Goal: Task Accomplishment & Management: Complete application form

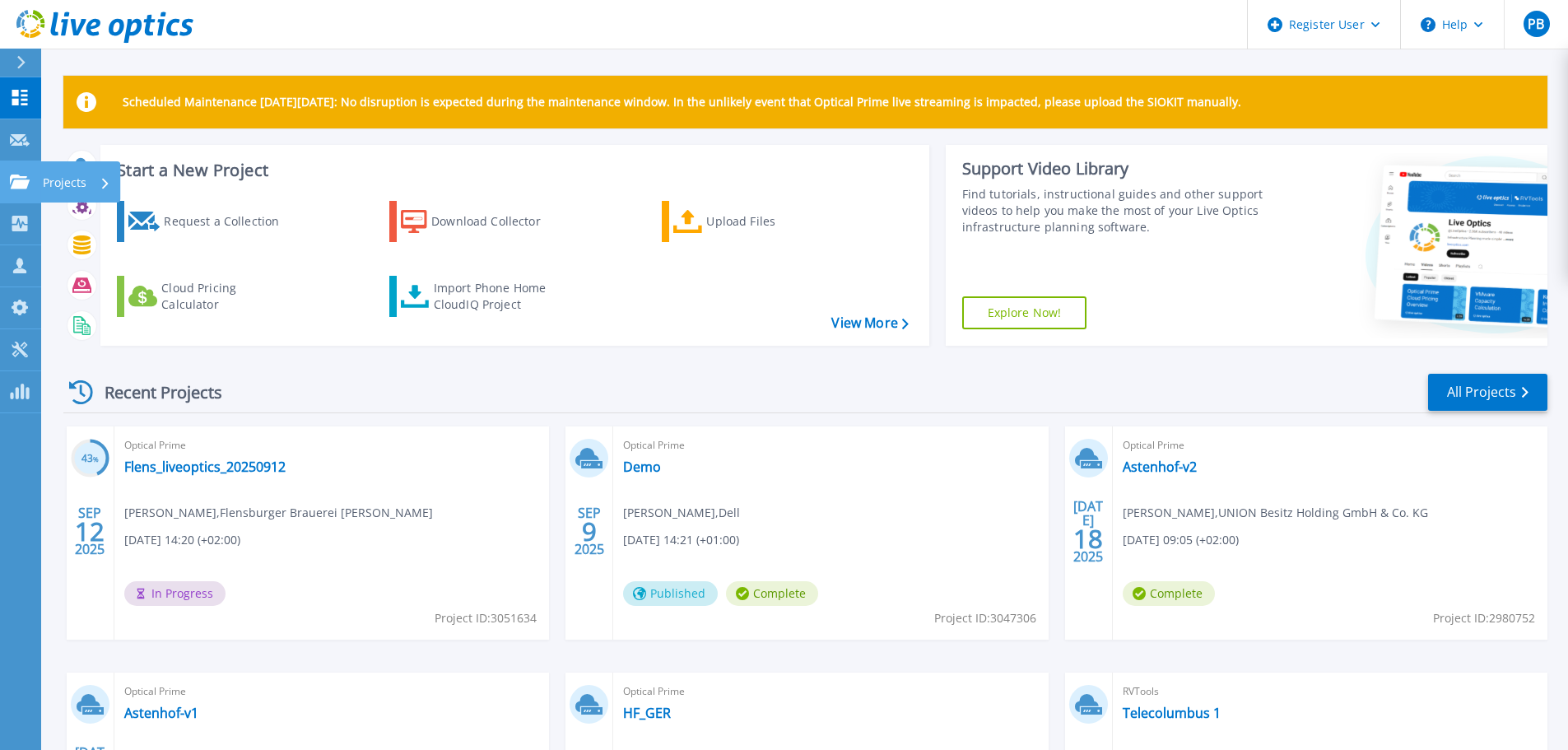
click at [4, 175] on link "Projects Projects" at bounding box center [21, 182] width 42 height 42
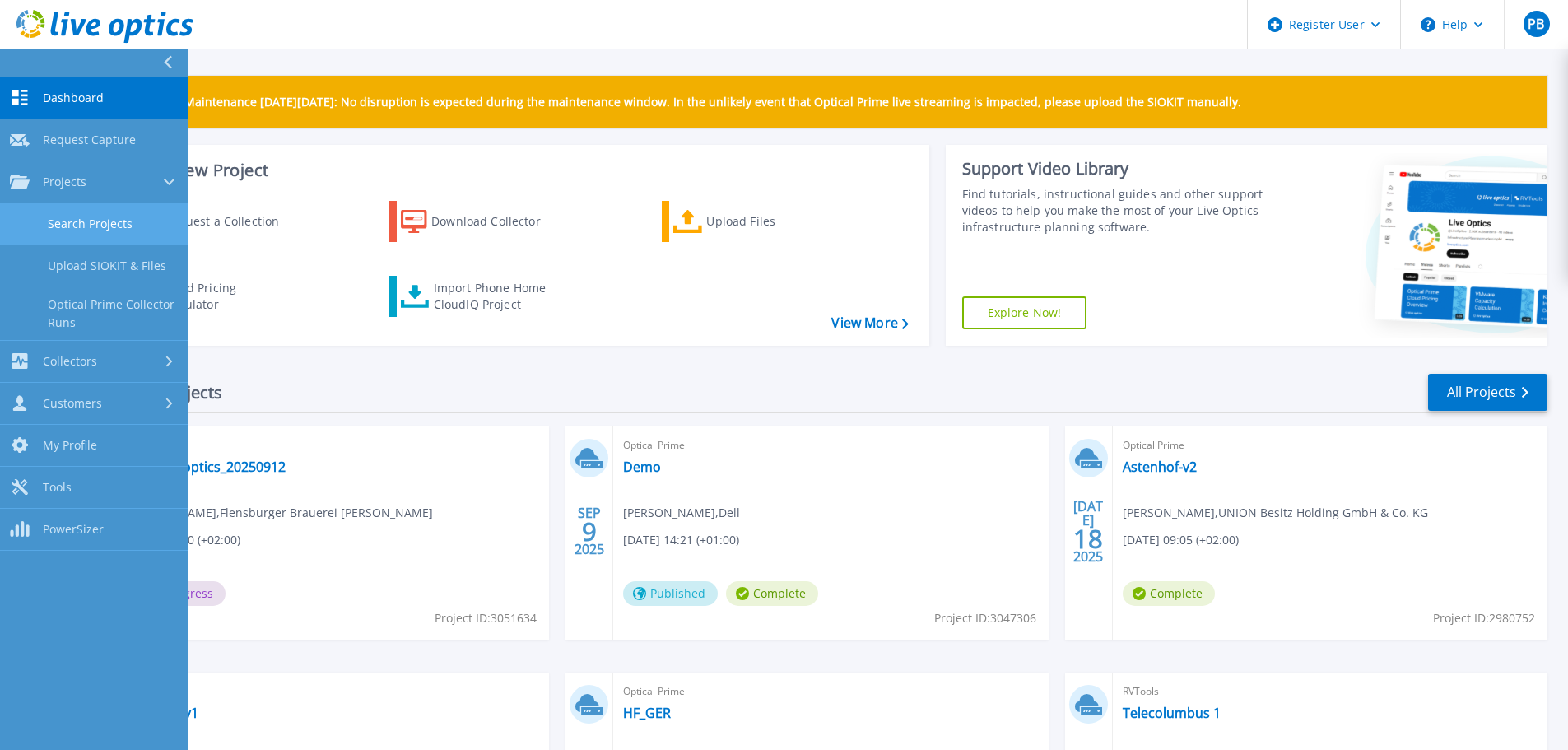
click at [92, 222] on link "Search Projects" at bounding box center [94, 224] width 188 height 42
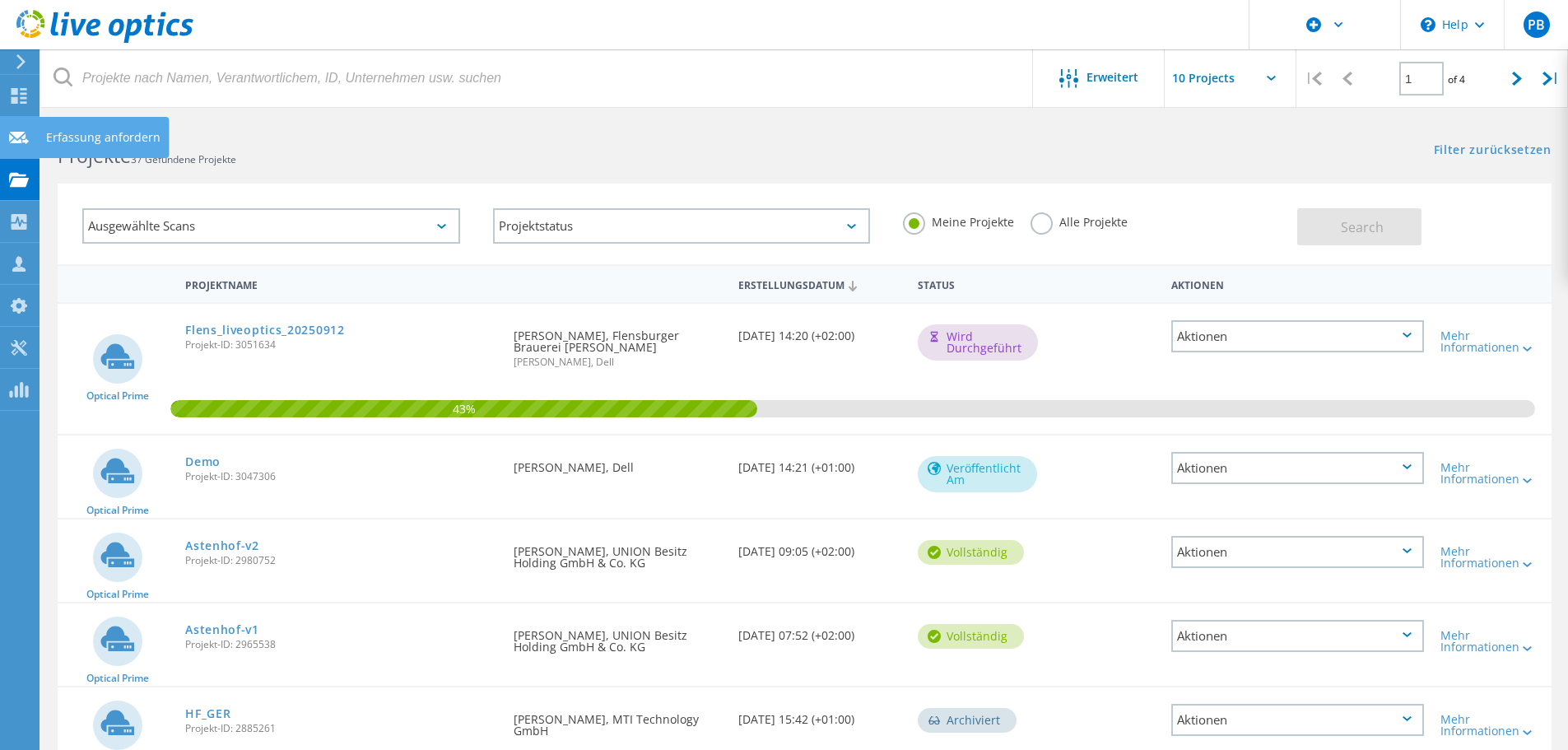
click at [24, 141] on use at bounding box center [18, 137] width 20 height 12
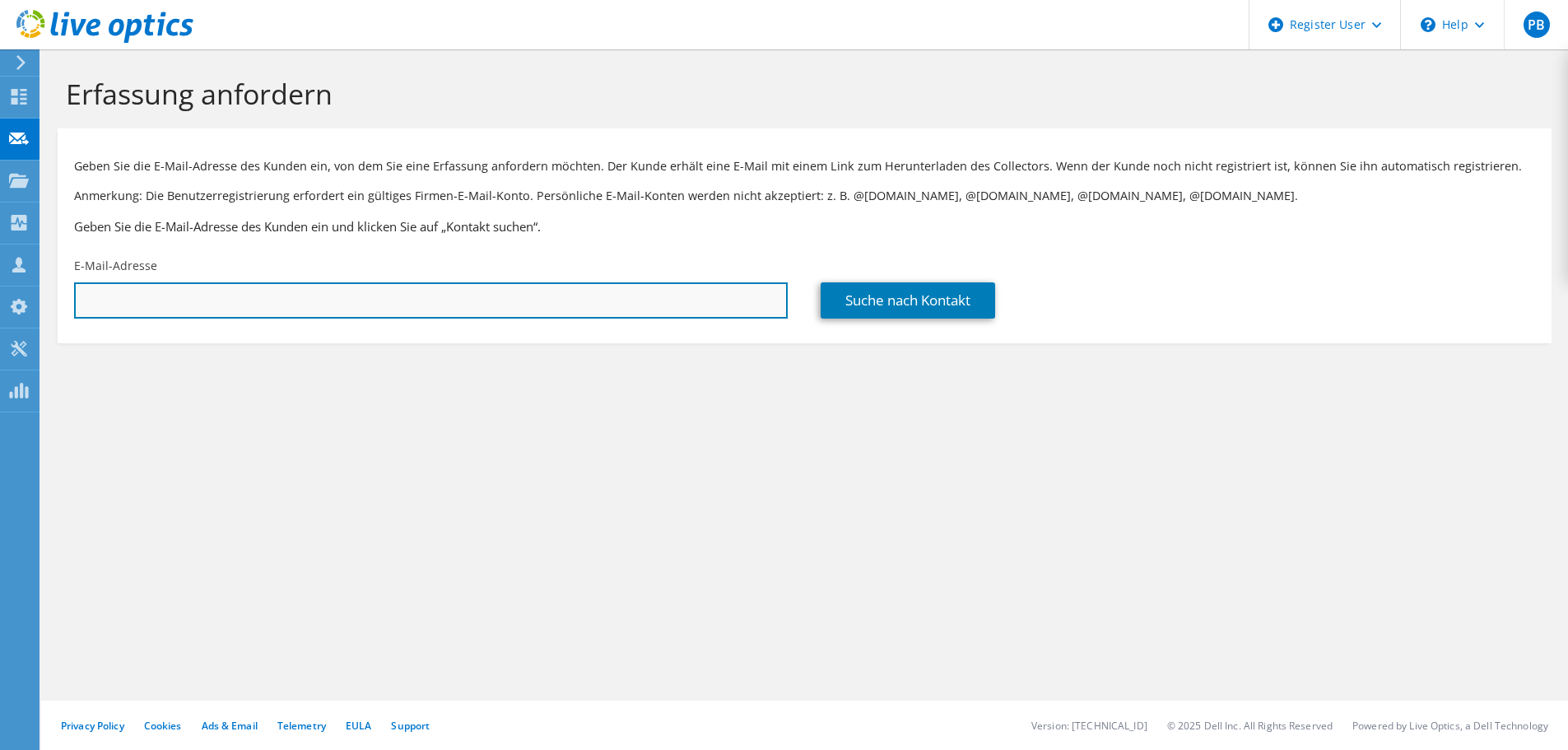
click at [371, 299] on input "text" at bounding box center [431, 301] width 713 height 36
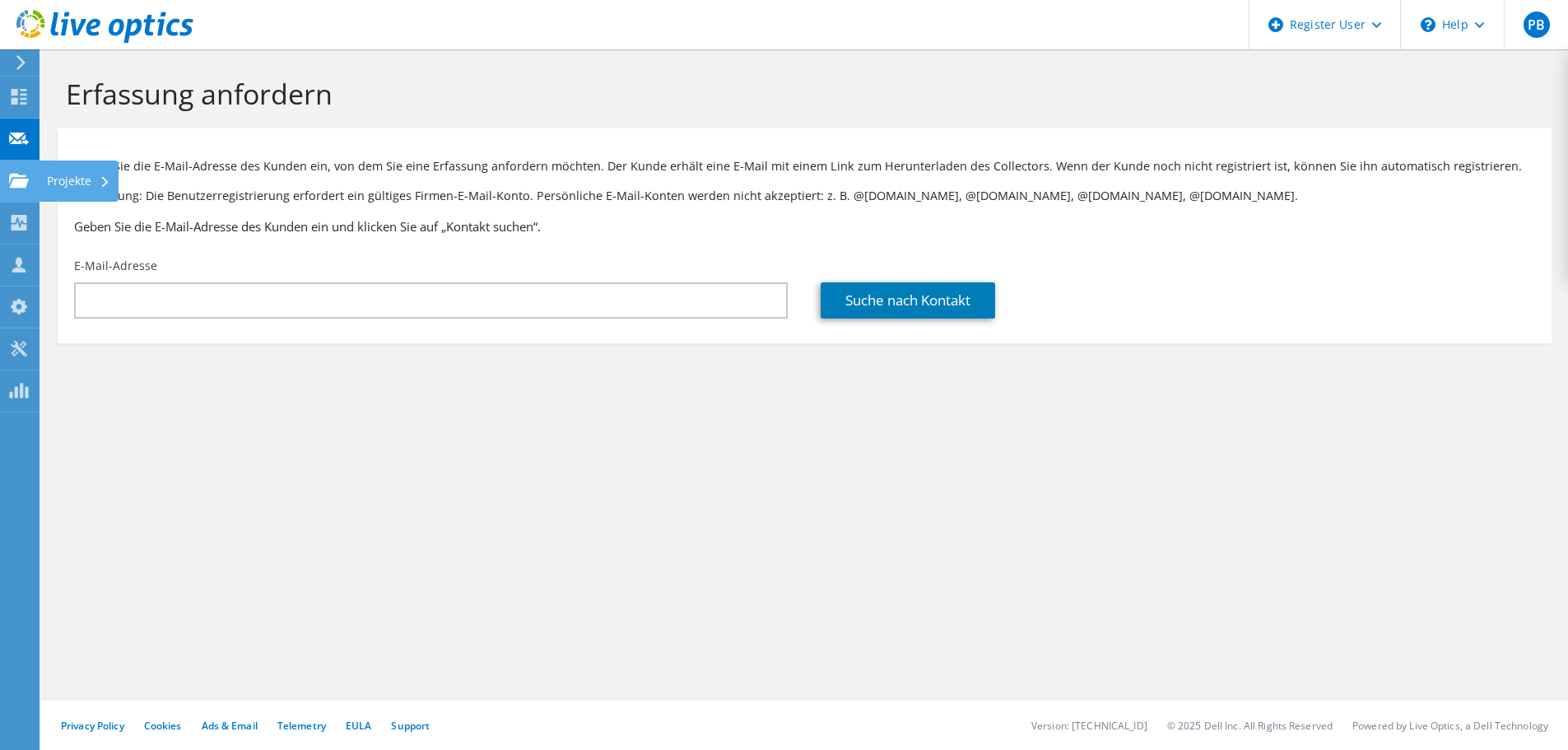
click at [28, 185] on icon at bounding box center [18, 181] width 20 height 16
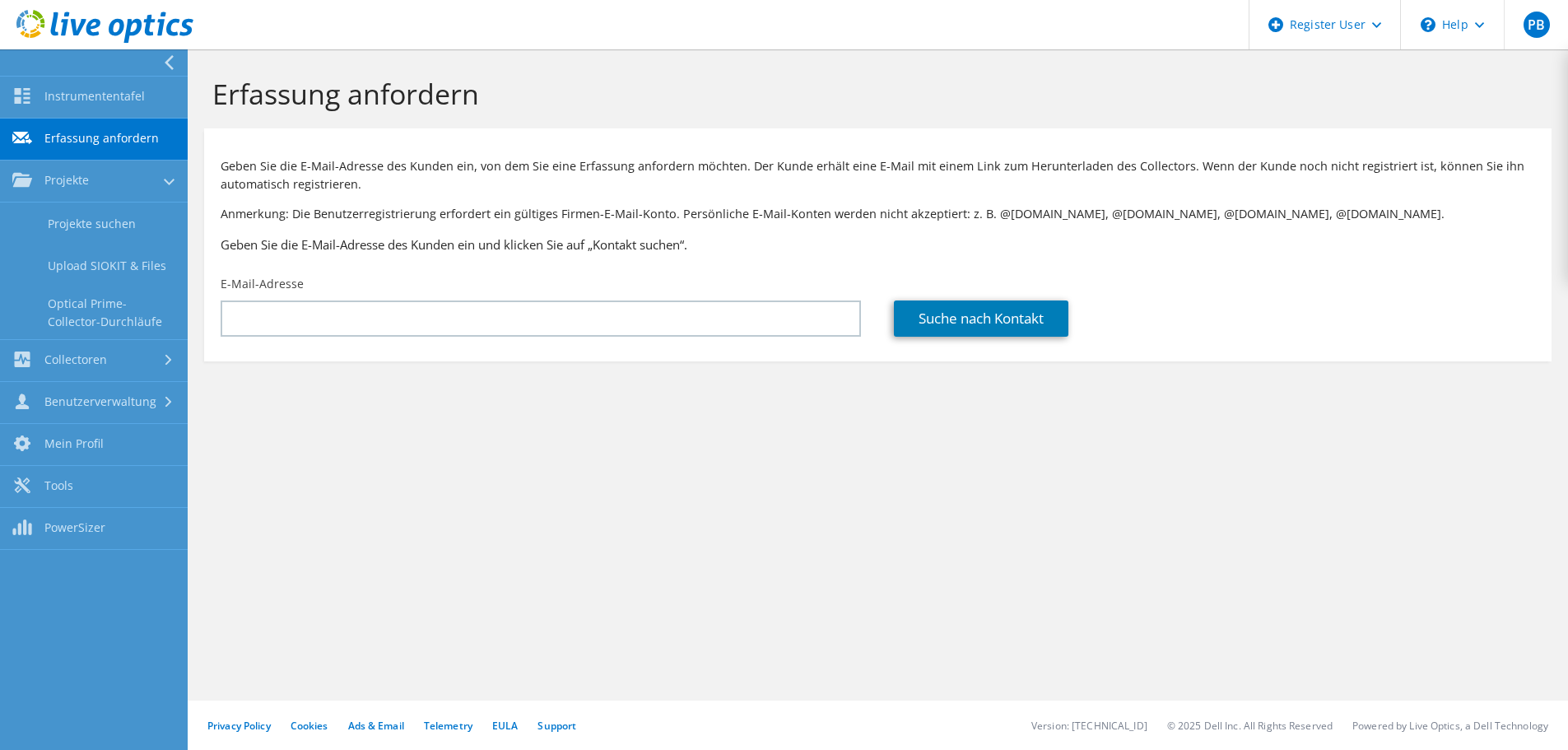
click at [113, 137] on link "Erfassung anfordern" at bounding box center [94, 139] width 188 height 42
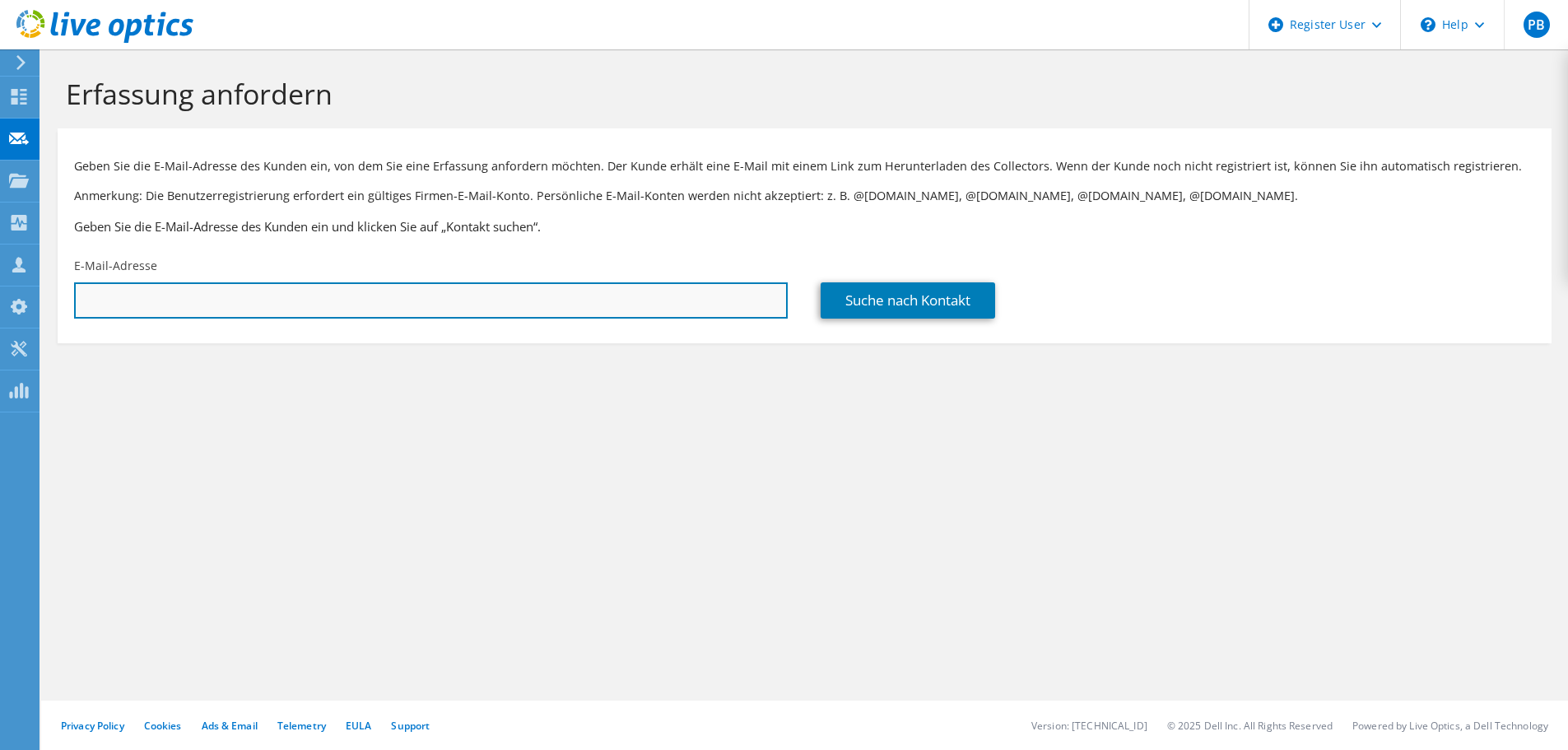
click at [360, 299] on input "text" at bounding box center [431, 301] width 713 height 36
paste input "tobias.rosenberg@kriegerdigital.de"
type input "tobias.rosenberg@kriegerdigital.de"
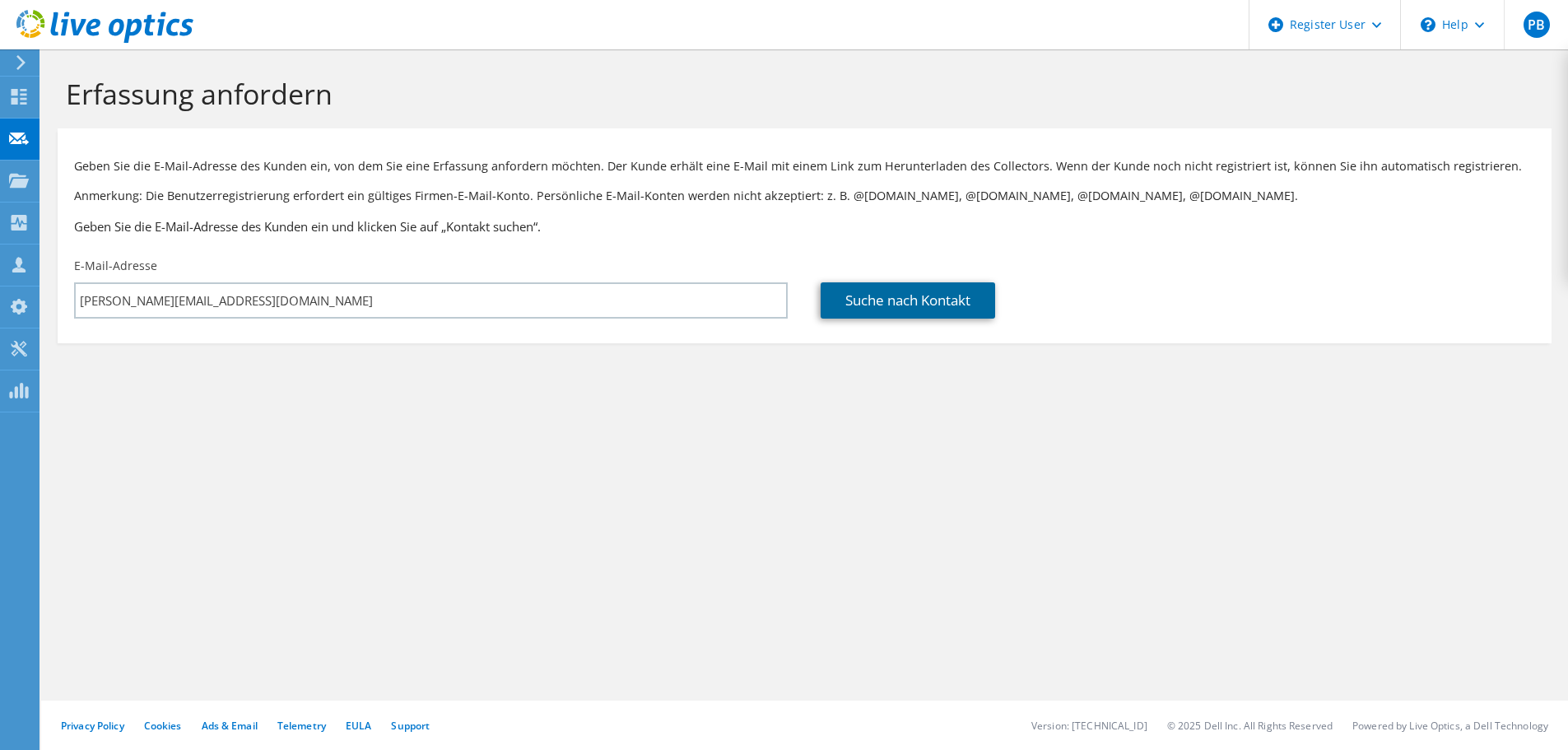
click at [920, 311] on link "Suche nach Kontakt" at bounding box center [908, 301] width 175 height 36
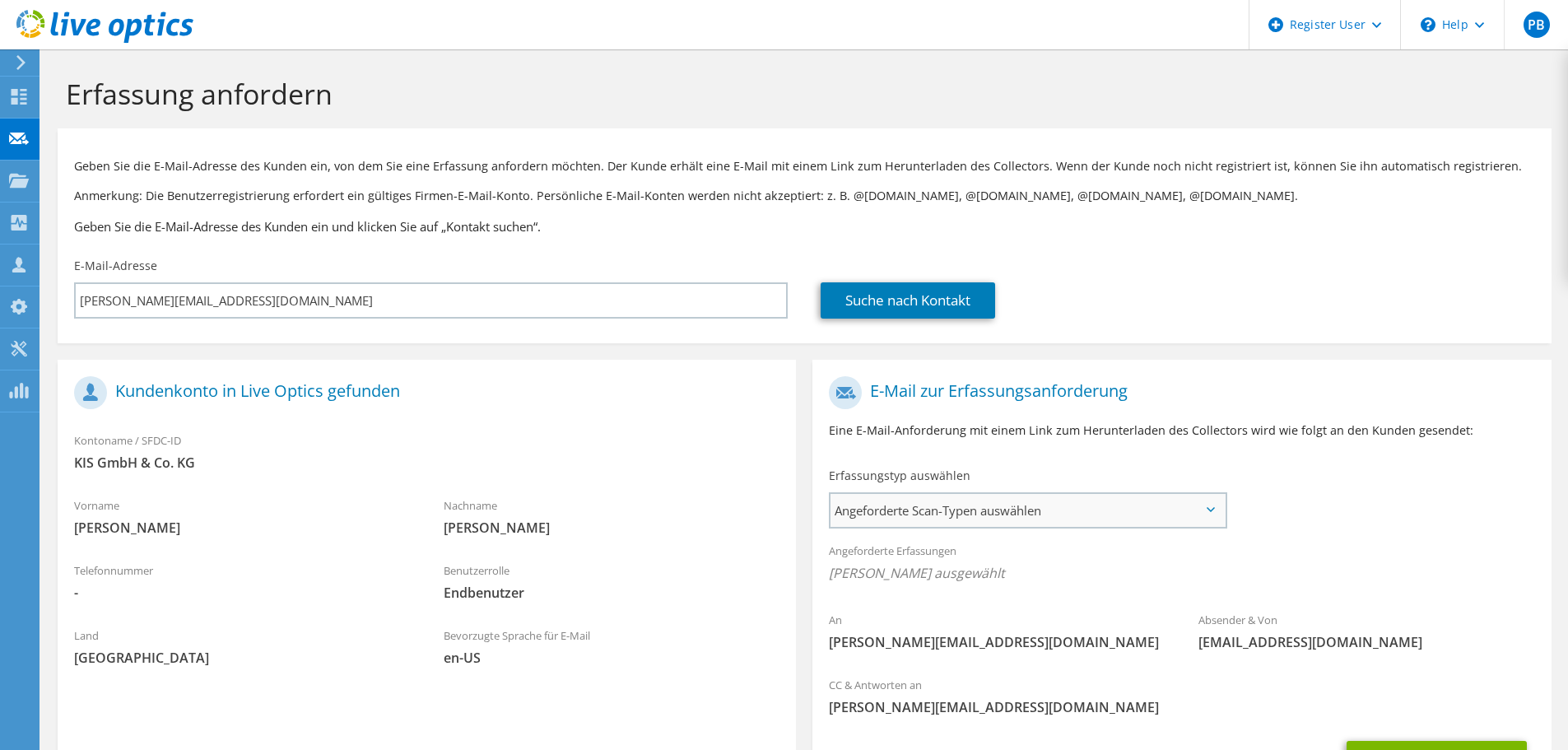
click at [991, 511] on span "Angeforderte Scan-Typen auswählen" at bounding box center [1027, 510] width 394 height 33
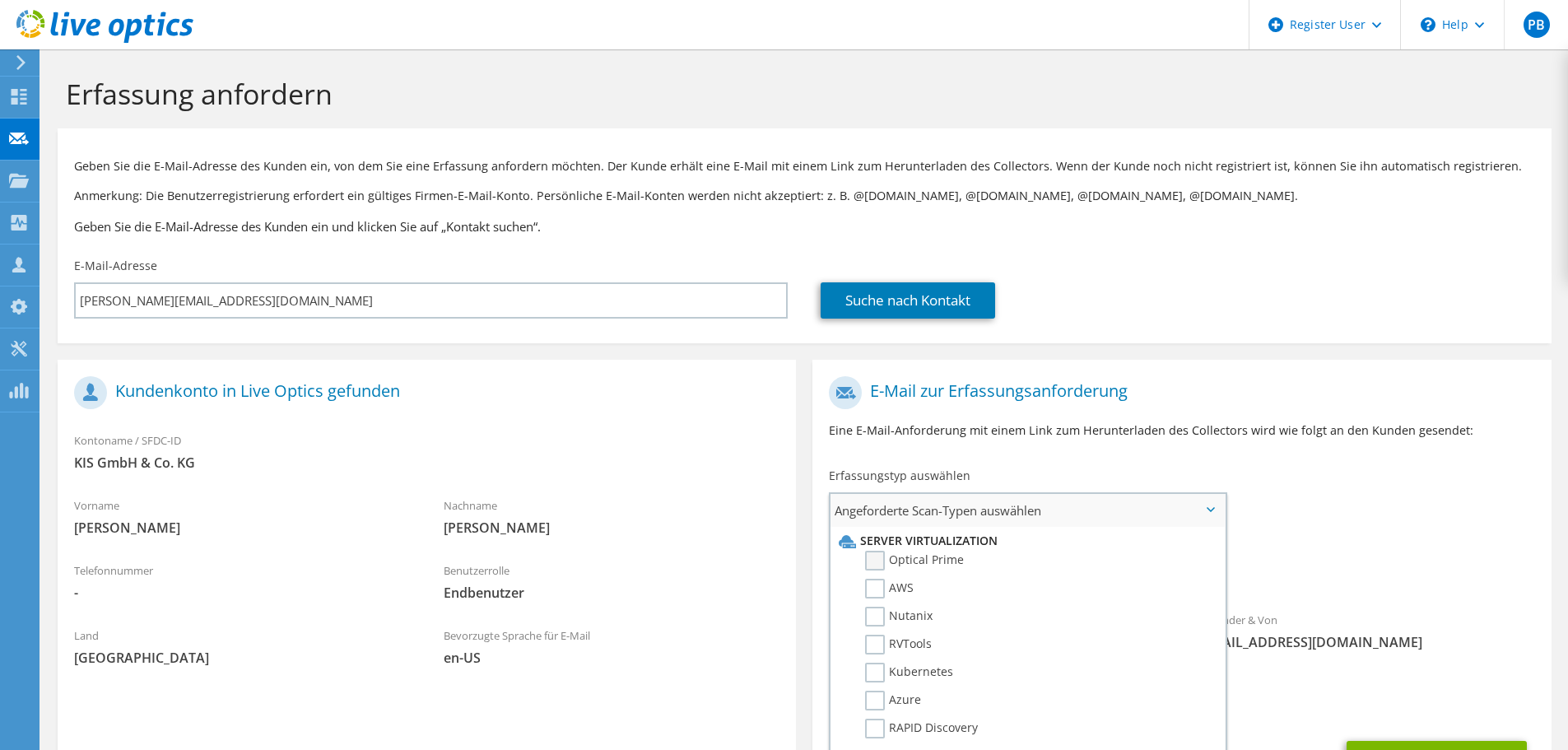
click at [889, 566] on label "Optical Prime" at bounding box center [914, 560] width 99 height 20
click at [0, 0] on input "Optical Prime" at bounding box center [0, 0] width 0 height 0
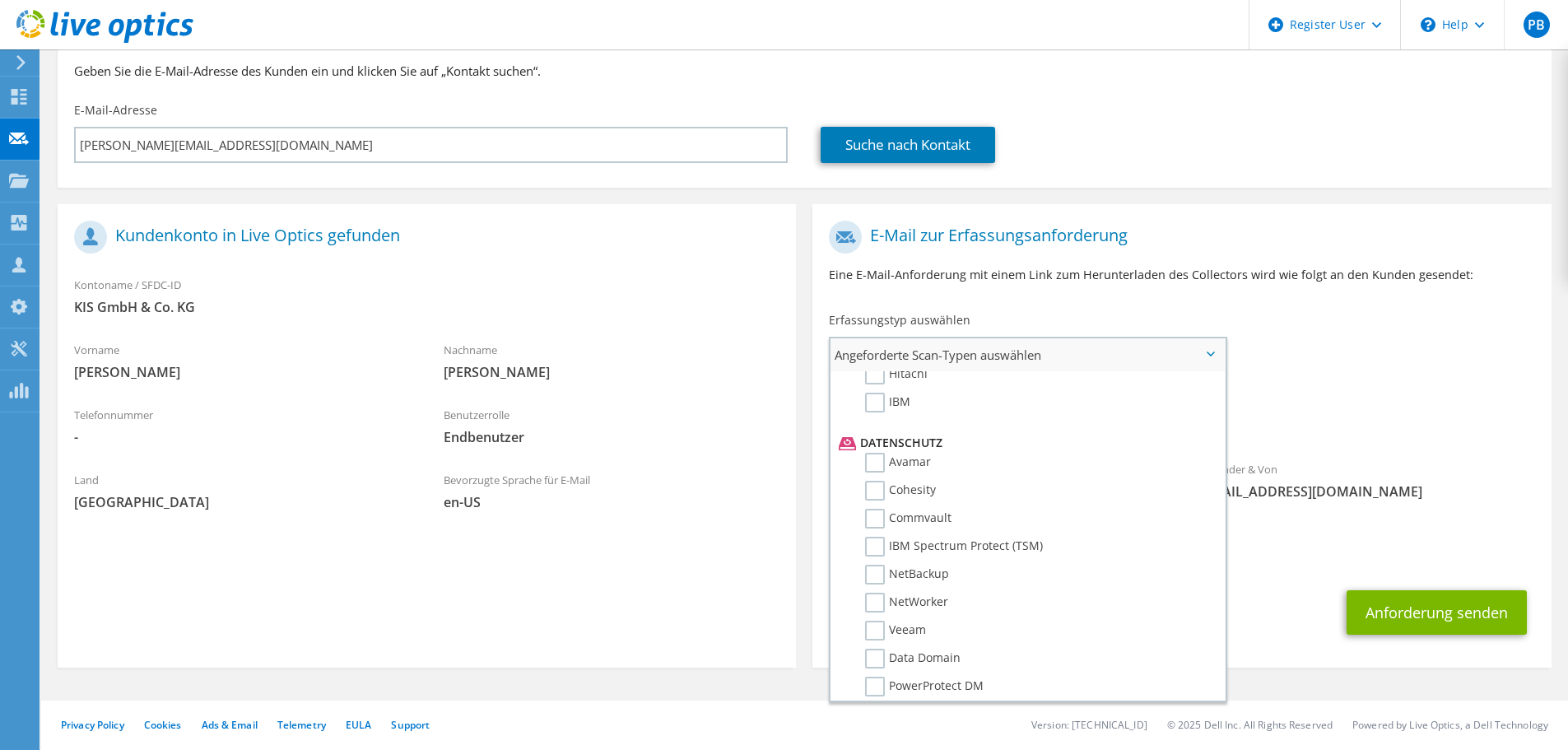
scroll to position [611, 0]
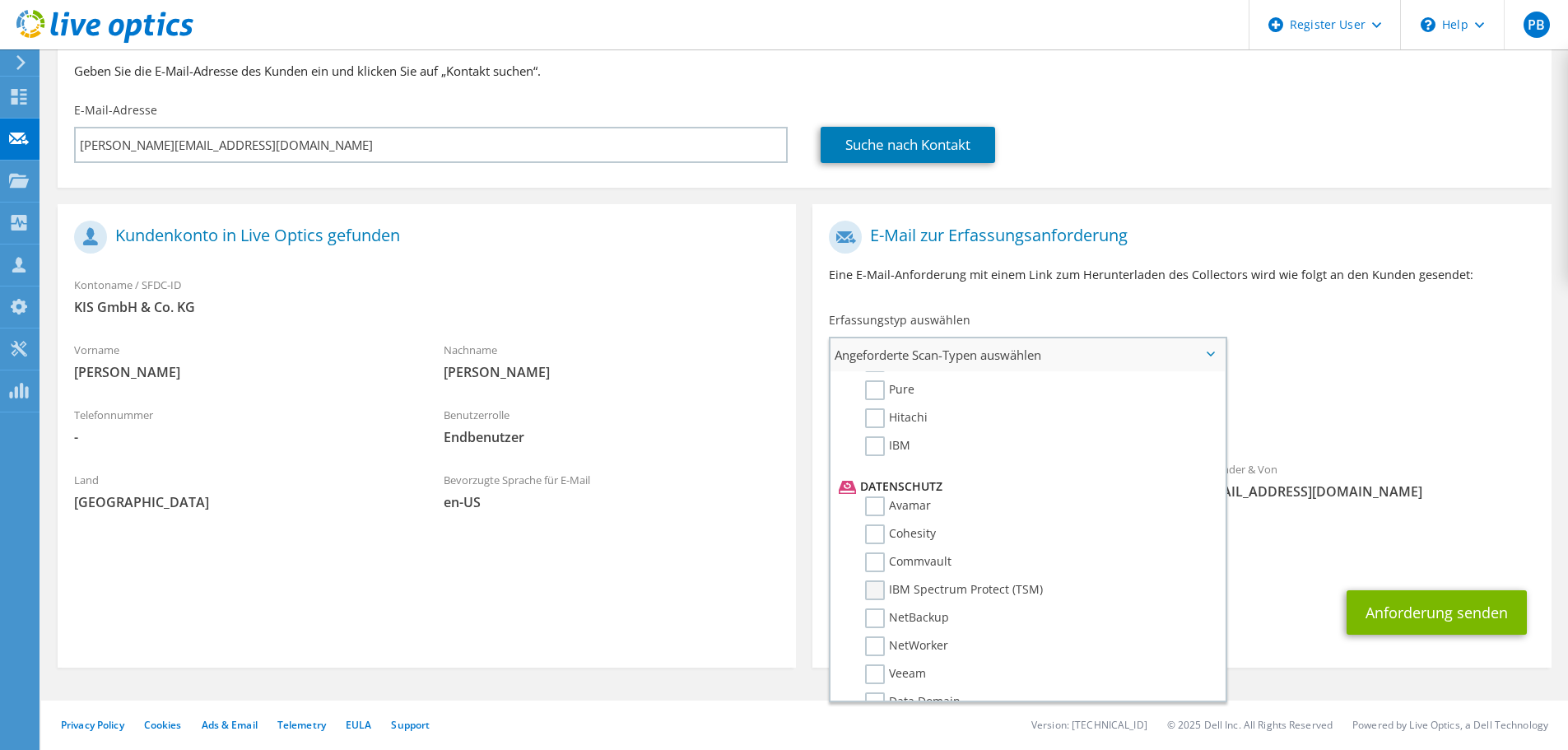
click at [874, 587] on label "IBM Spectrum Protect (TSM)" at bounding box center [953, 590] width 177 height 20
click at [0, 0] on input "IBM Spectrum Protect (TSM)" at bounding box center [0, 0] width 0 height 0
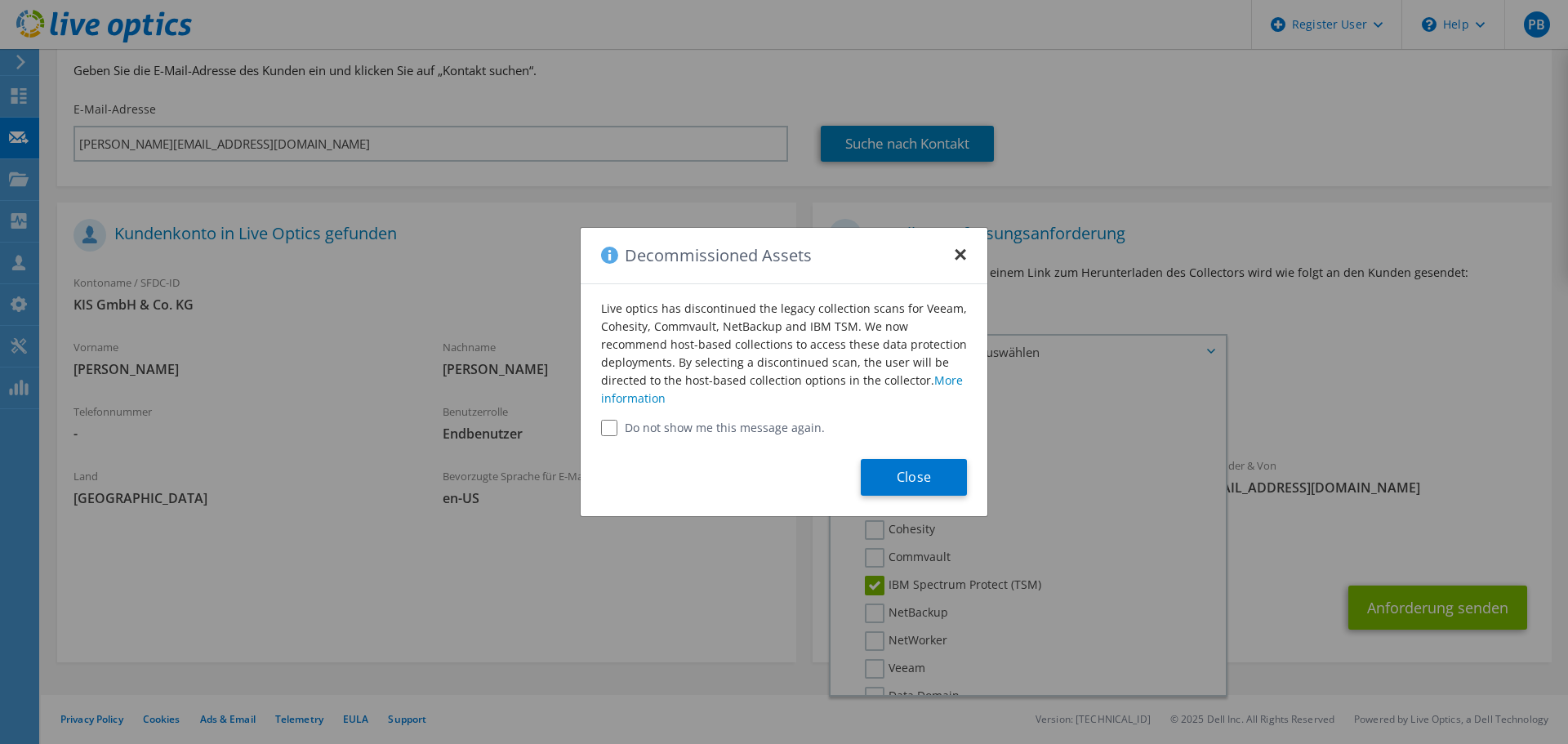
click at [963, 249] on button "×" at bounding box center [960, 249] width 13 height 13
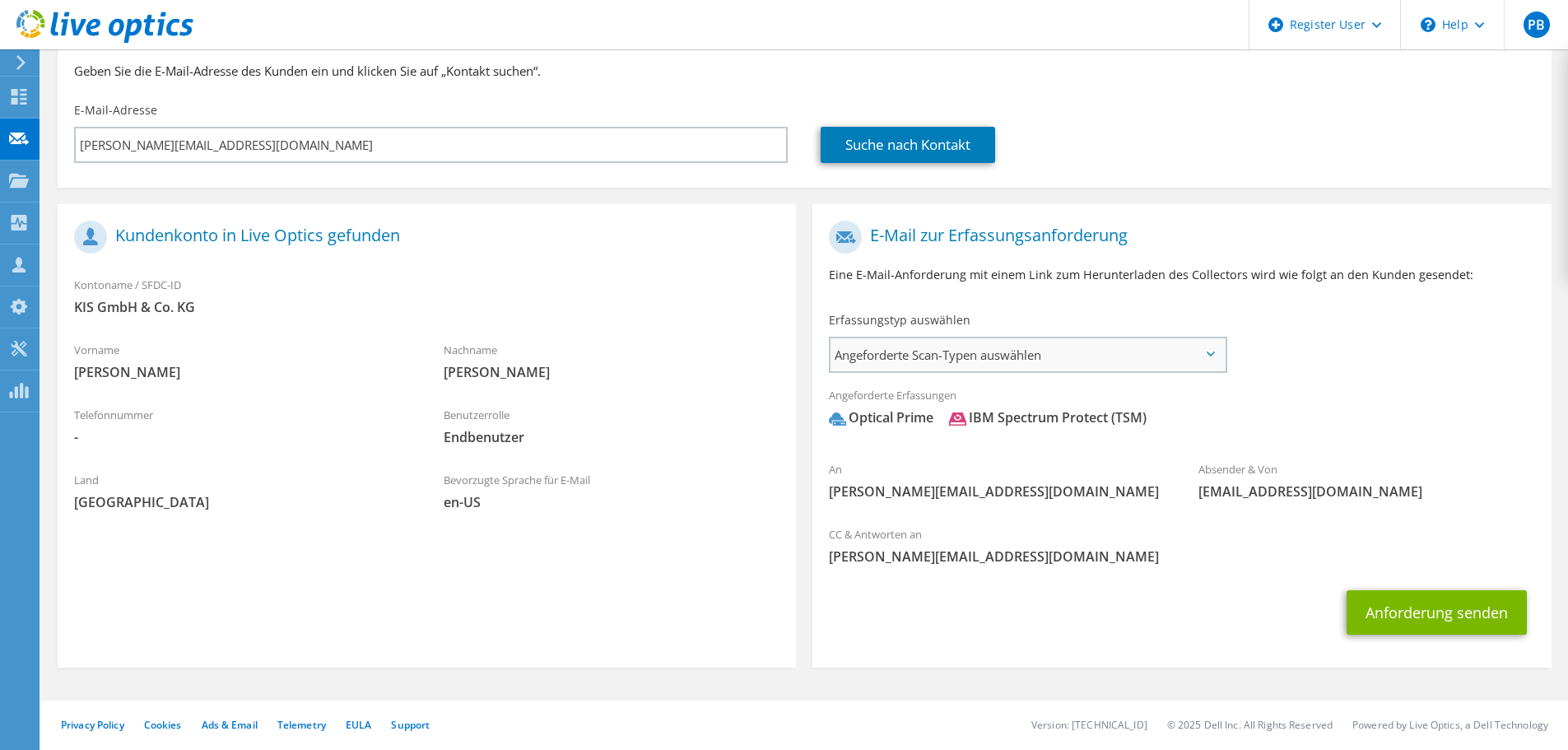
click at [1202, 353] on span "Angeforderte Scan-Typen auswählen" at bounding box center [1027, 355] width 394 height 33
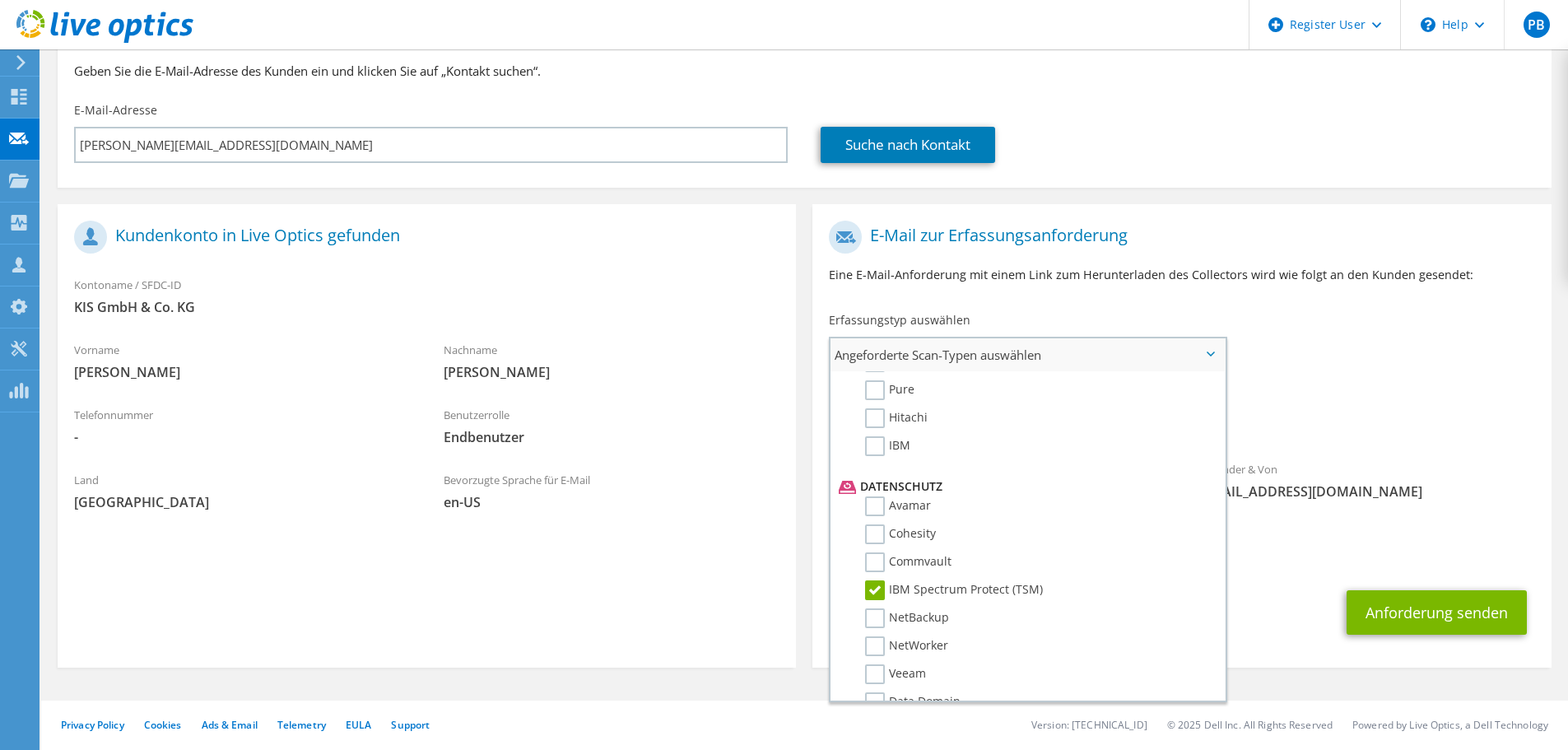
click at [871, 586] on label "IBM Spectrum Protect (TSM)" at bounding box center [953, 590] width 177 height 20
click at [0, 0] on input "IBM Spectrum Protect (TSM)" at bounding box center [0, 0] width 0 height 0
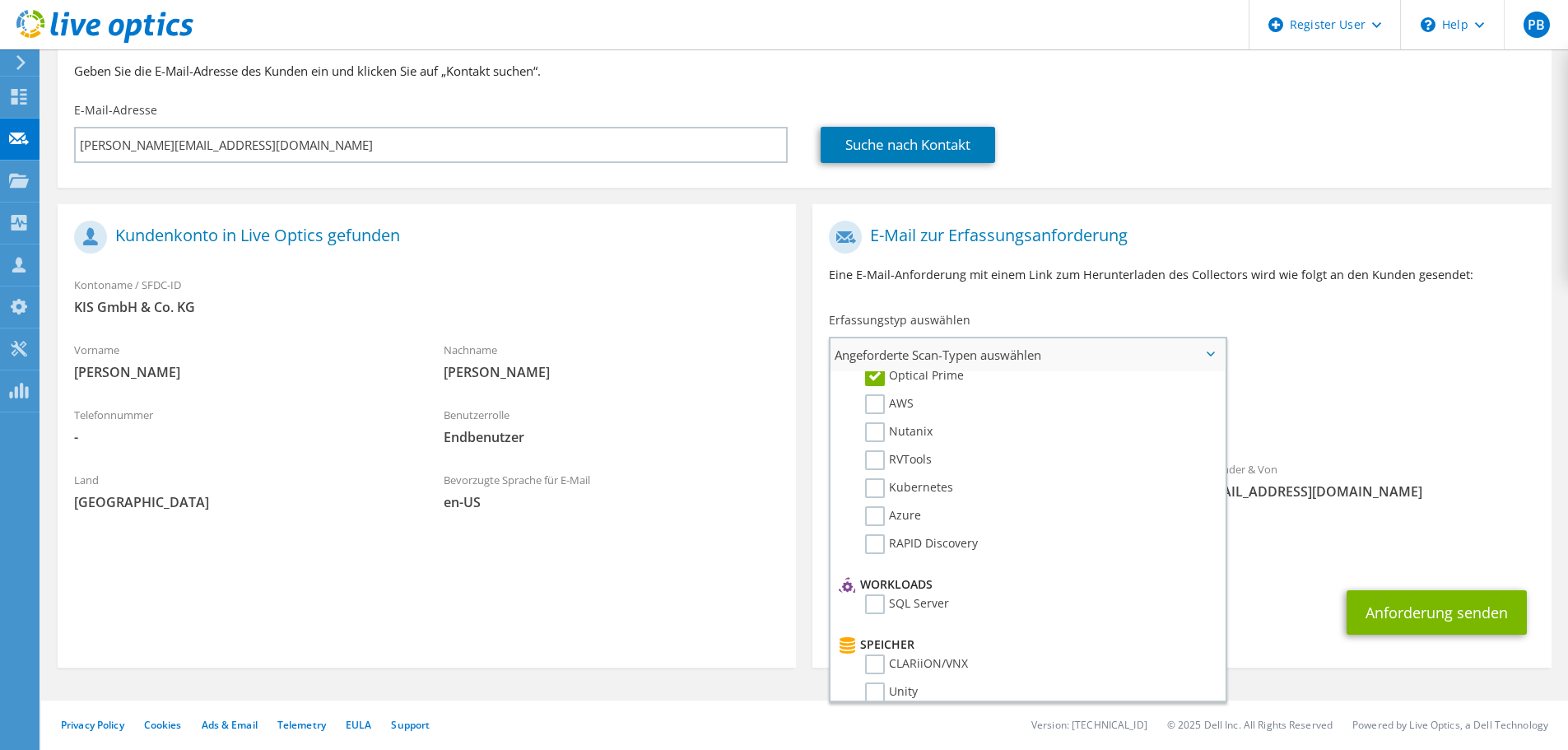
scroll to position [0, 0]
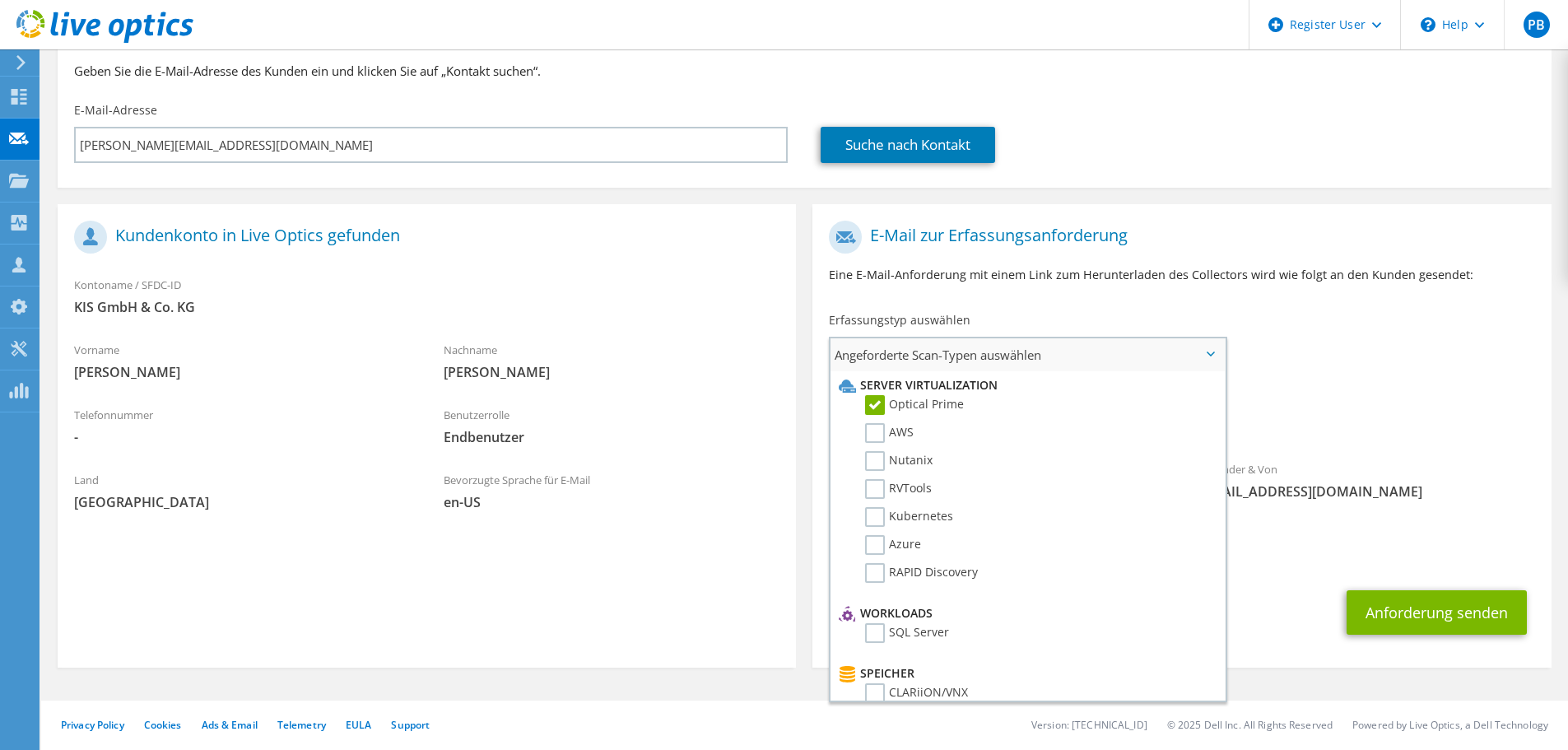
click at [1212, 351] on span "Angeforderte Scan-Typen auswählen" at bounding box center [1027, 355] width 394 height 33
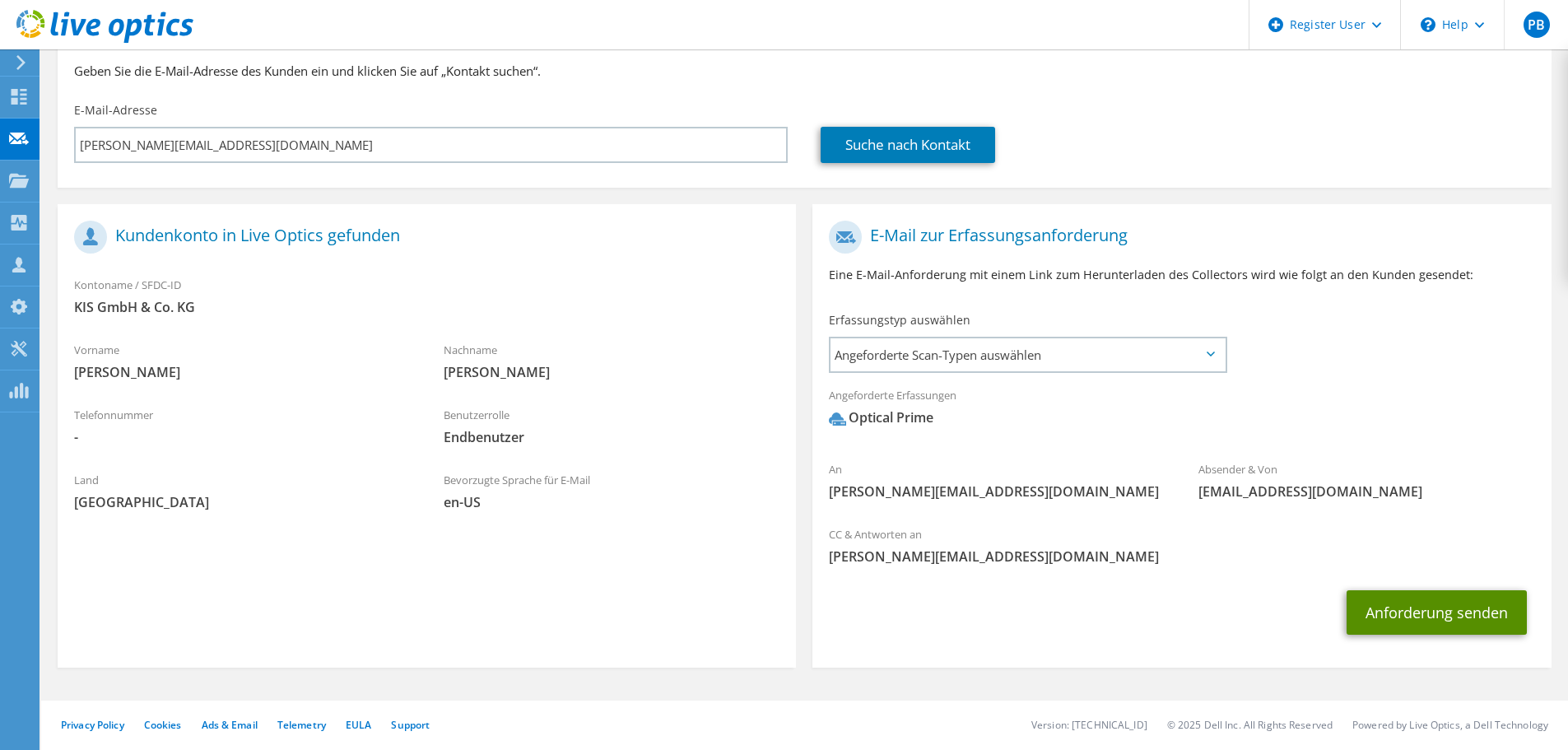
click at [1461, 612] on button "Anforderung senden" at bounding box center [1436, 611] width 180 height 44
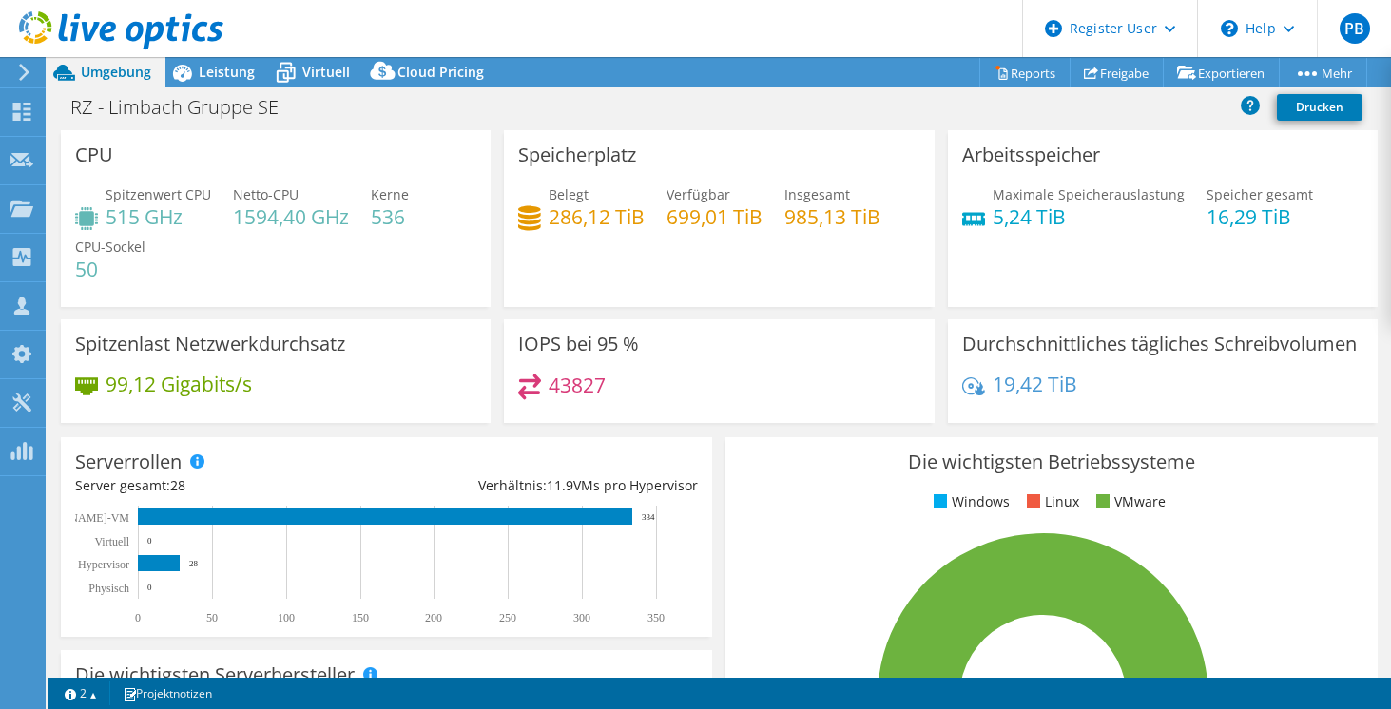
select select "USD"
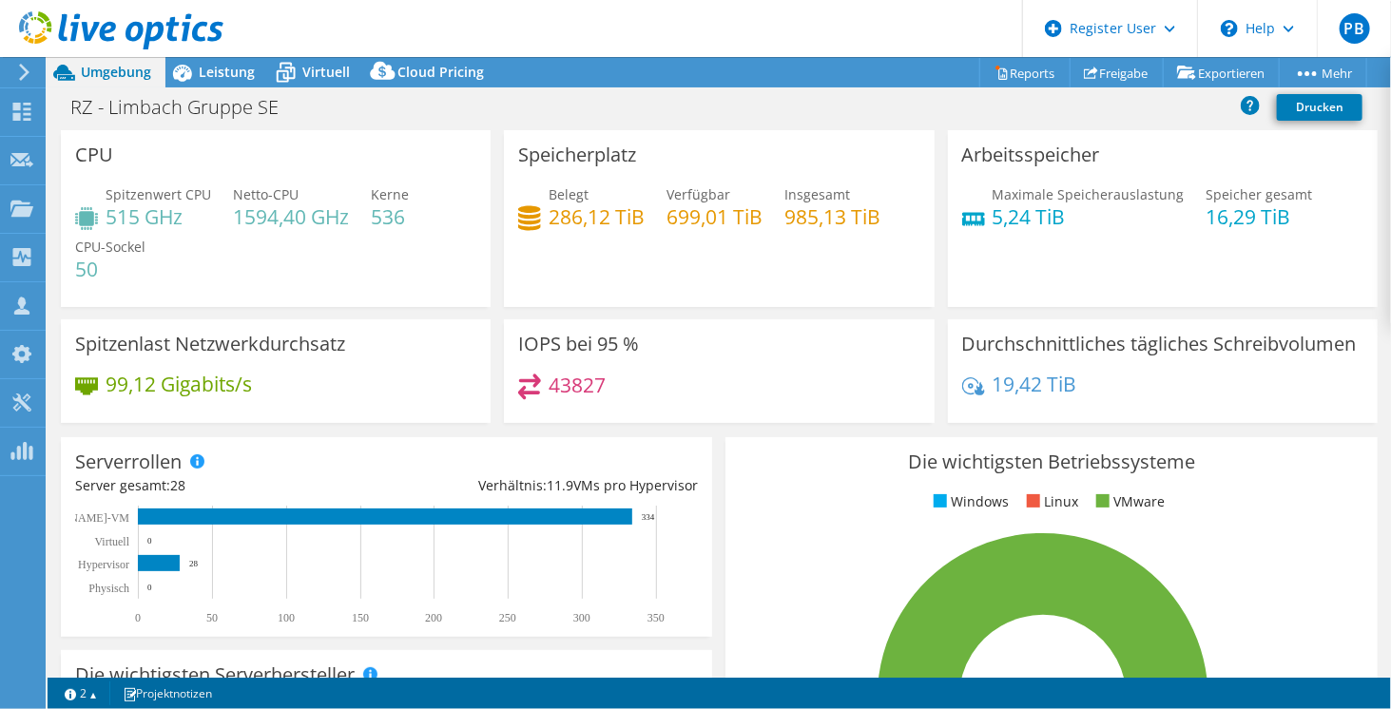
click at [209, 61] on div at bounding box center [111, 32] width 223 height 64
click at [210, 72] on span "Leistung" at bounding box center [227, 72] width 56 height 18
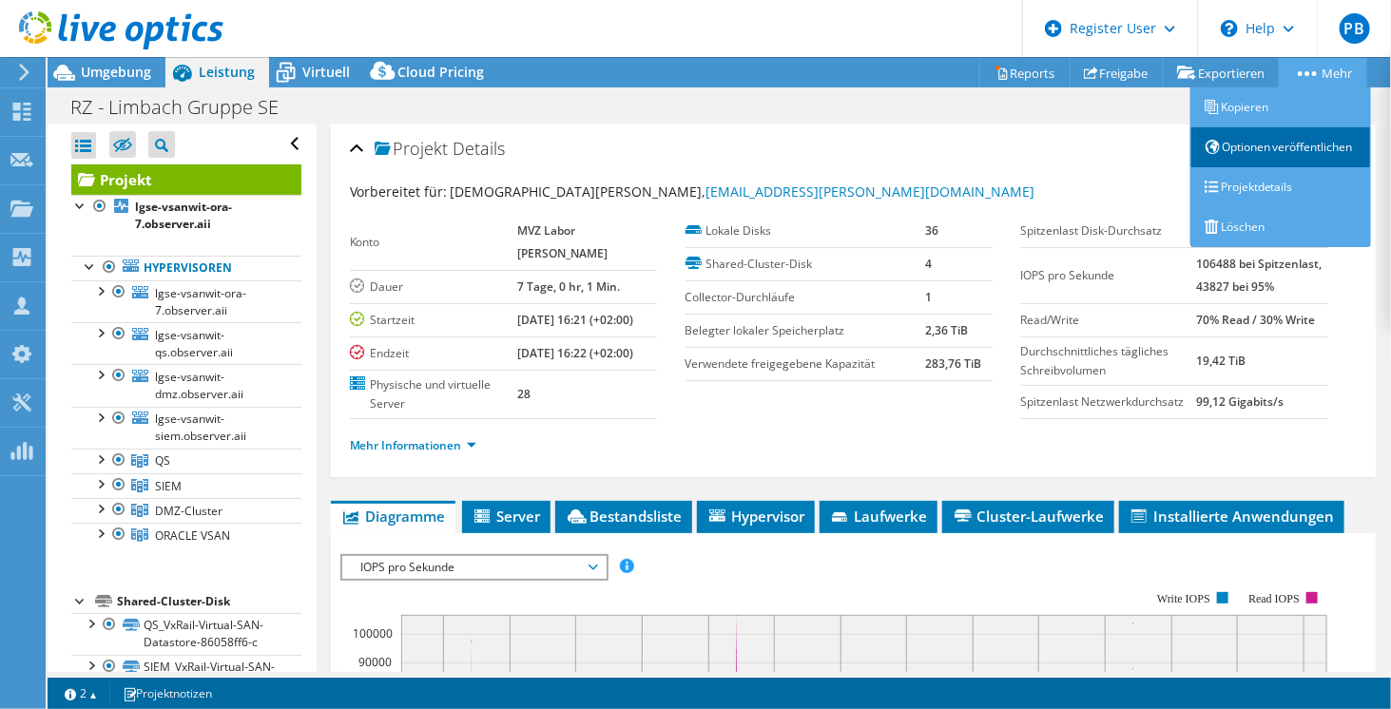
click at [1246, 150] on link "Optionen veröffentlichen" at bounding box center [1280, 147] width 181 height 40
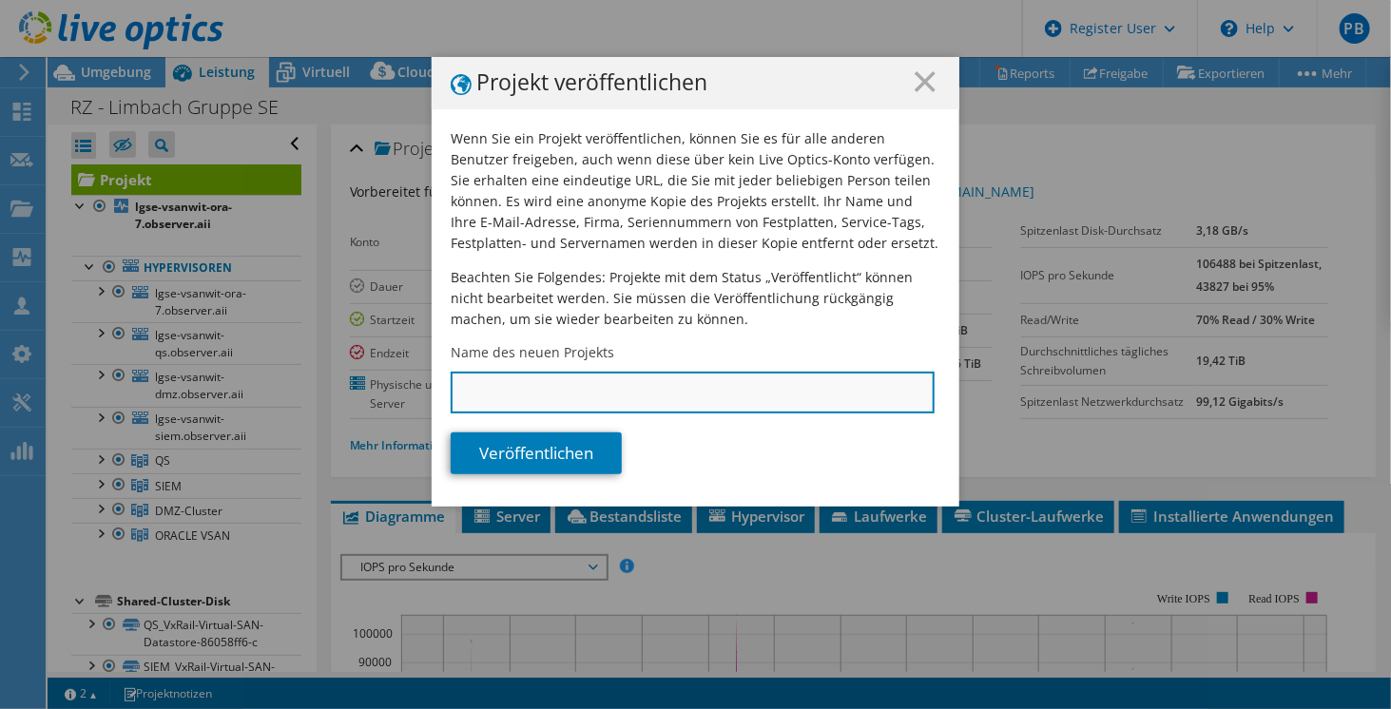
click at [506, 398] on input "Name des neuen Projekts" at bounding box center [693, 393] width 484 height 42
type input "Demo Webinar"
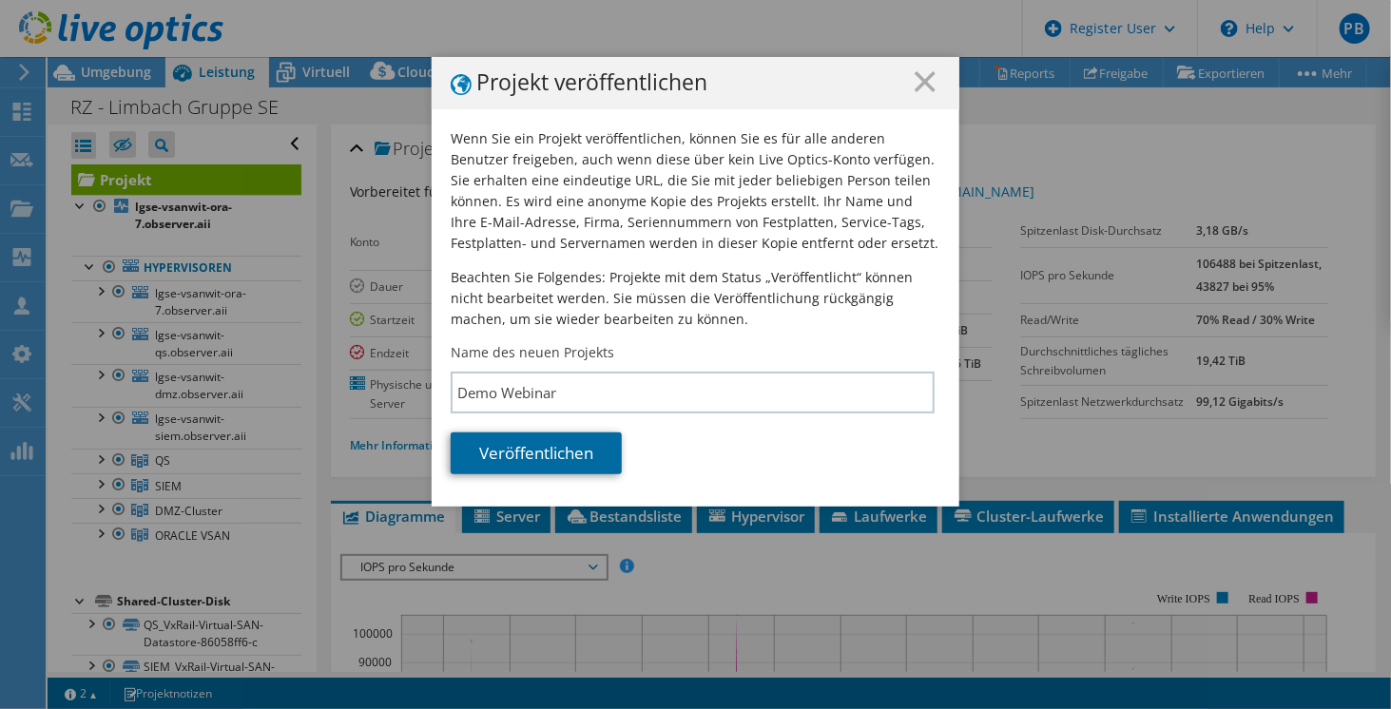
click at [580, 442] on link "Veröffentlichen" at bounding box center [536, 453] width 171 height 42
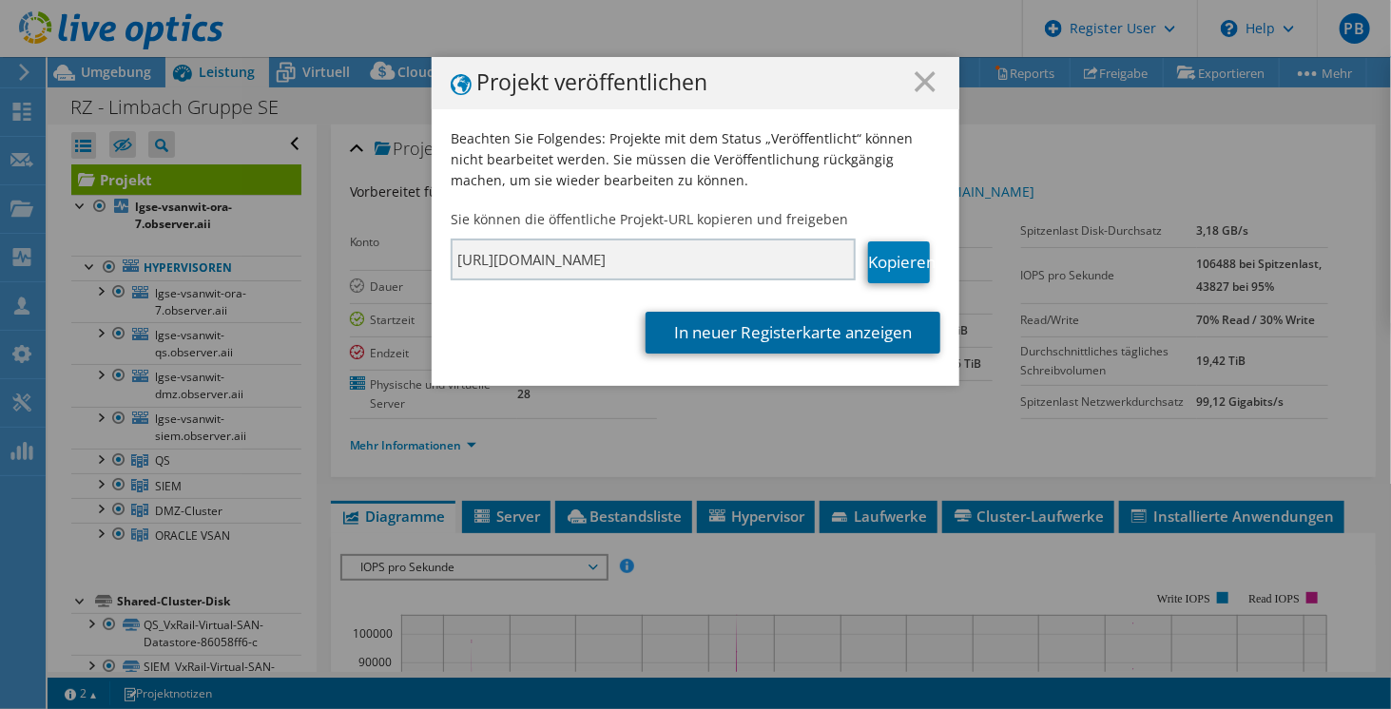
click at [802, 343] on link "In neuer Registerkarte anzeigen" at bounding box center [792, 333] width 295 height 42
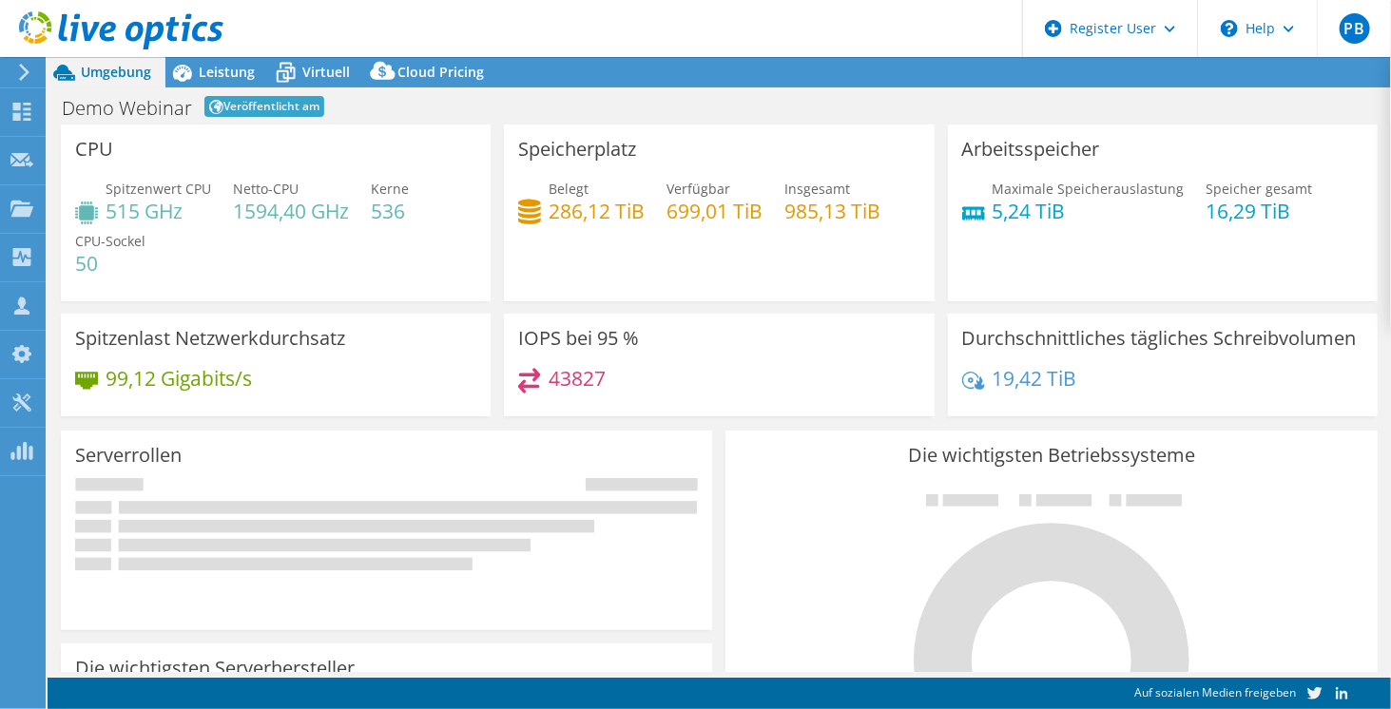
select select "USD"
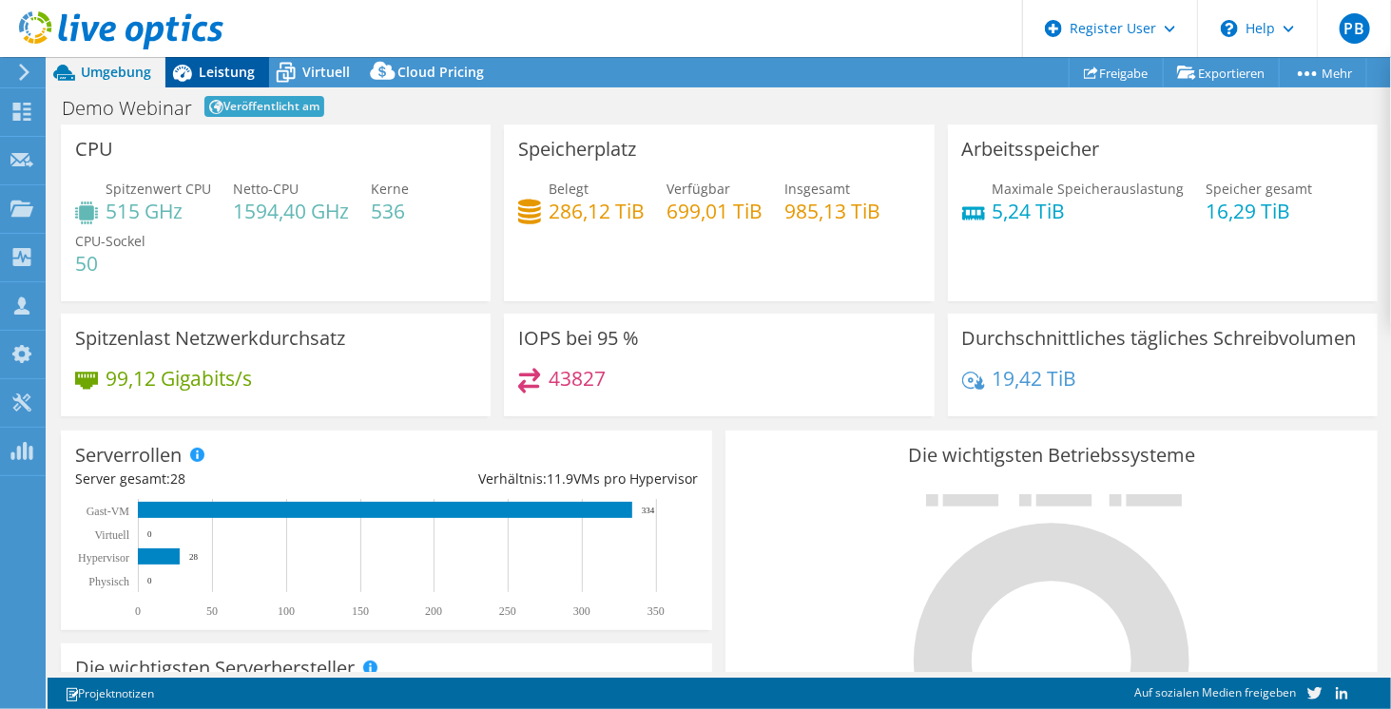
click at [236, 67] on span "Leistung" at bounding box center [227, 72] width 56 height 18
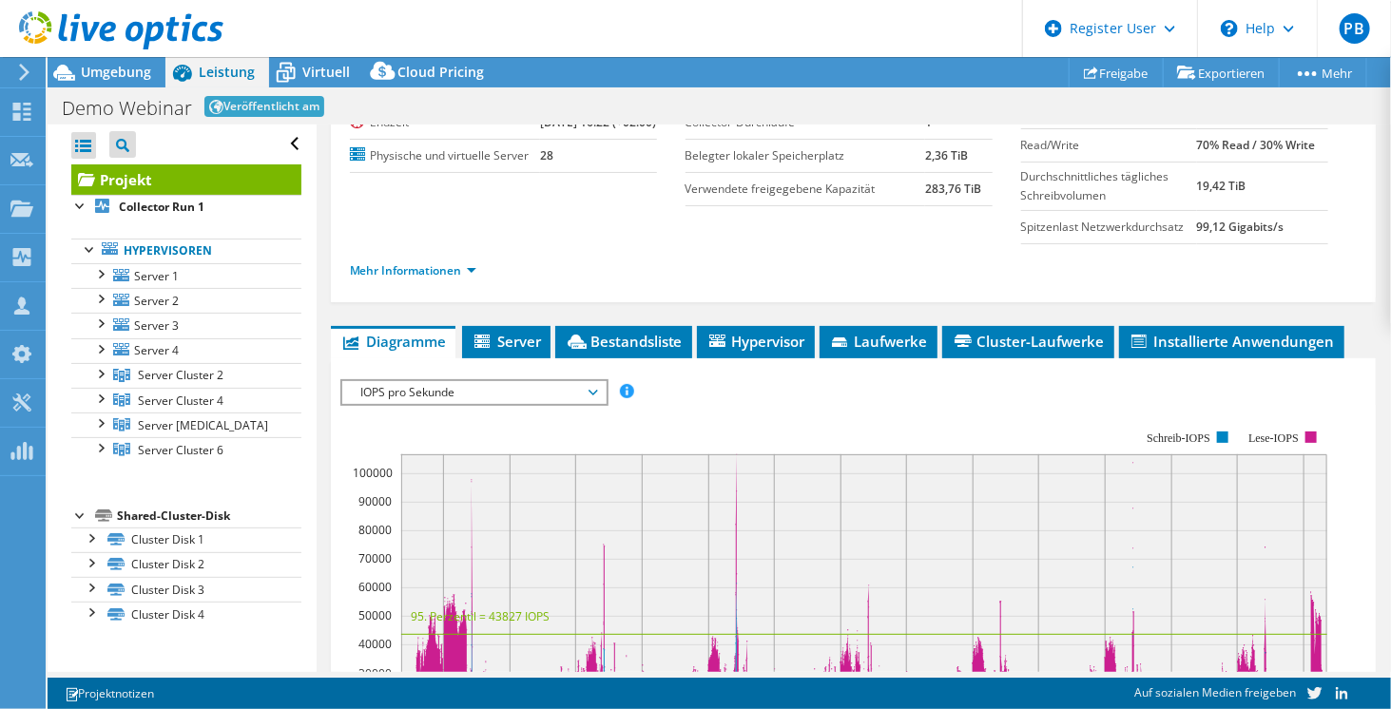
scroll to position [259, 0]
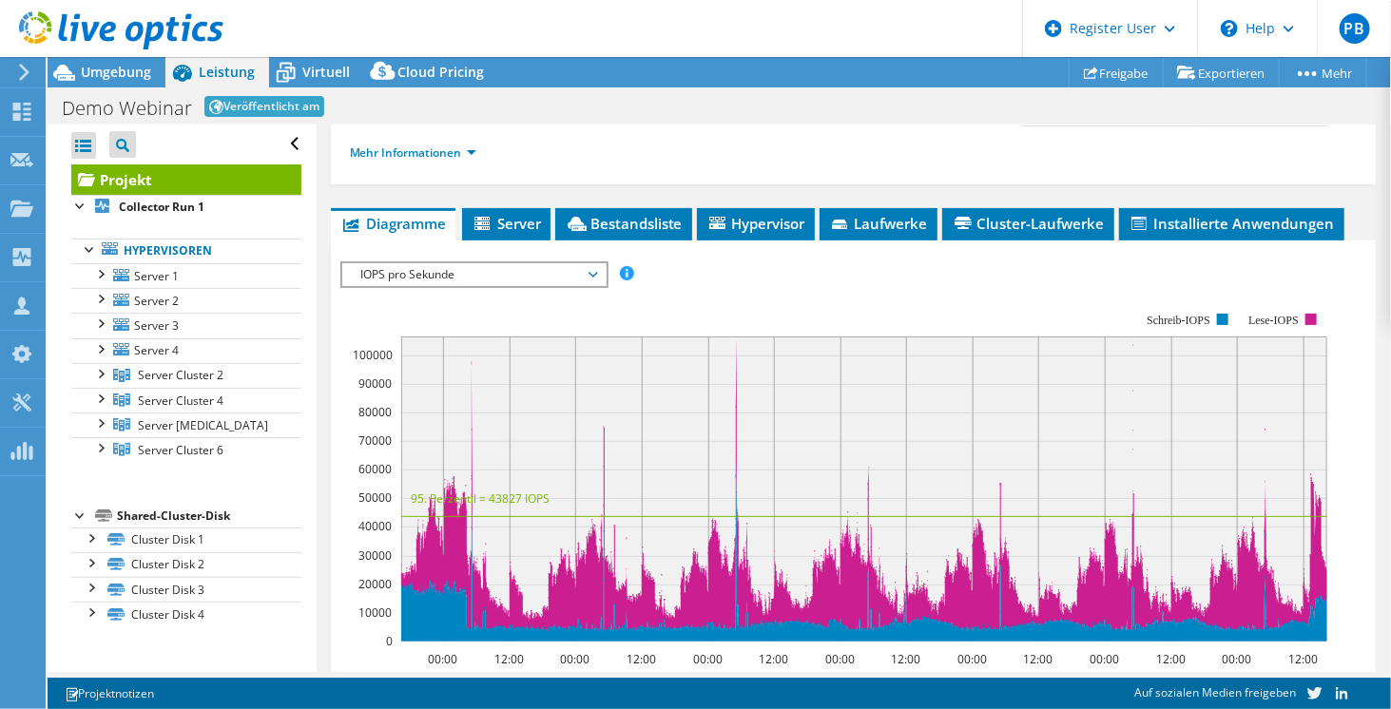
click at [518, 263] on span "IOPS pro Sekunde" at bounding box center [474, 274] width 244 height 23
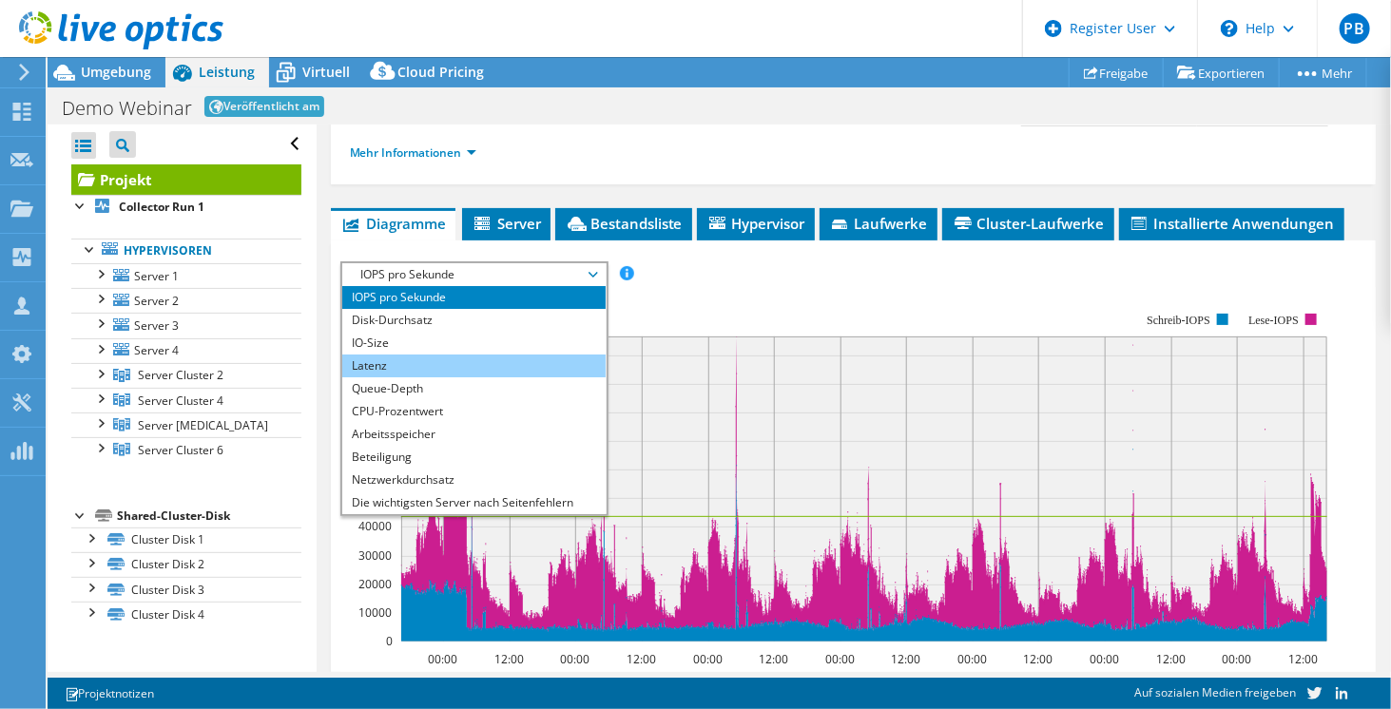
click at [441, 355] on li "Latenz" at bounding box center [473, 366] width 263 height 23
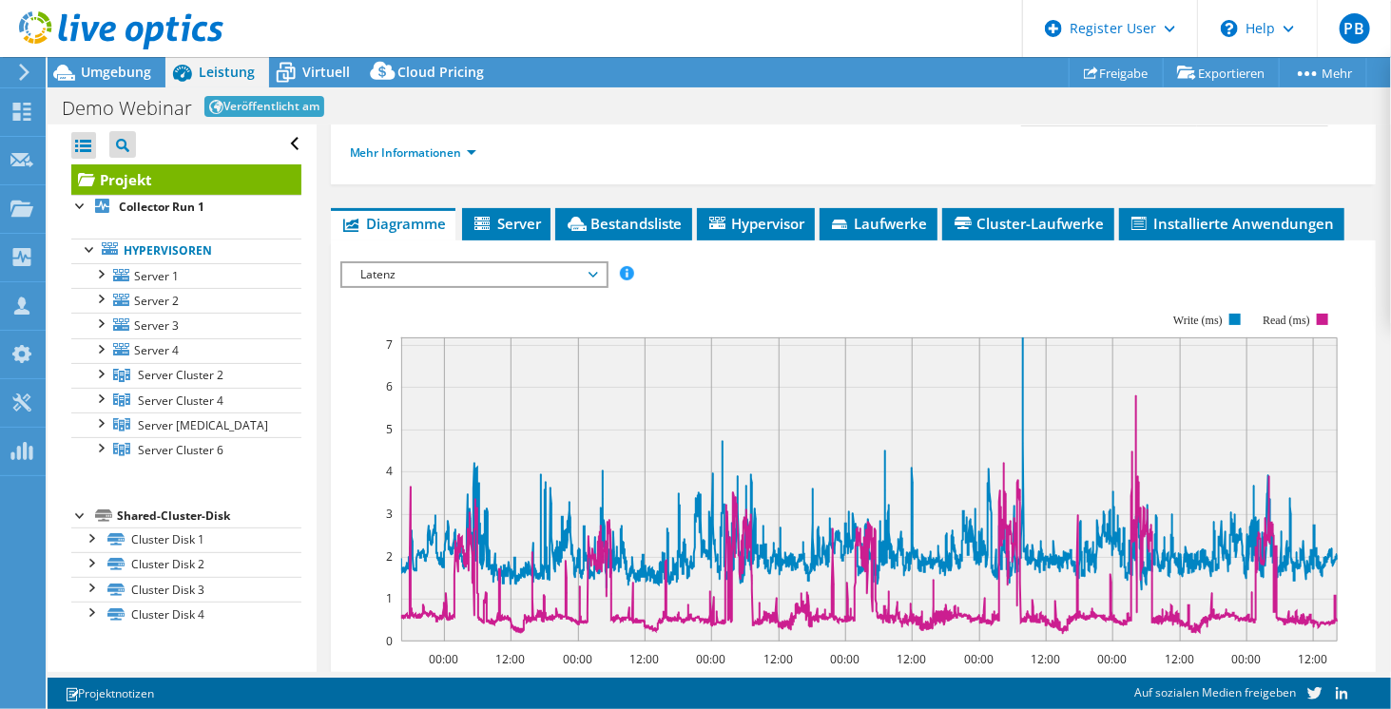
click at [474, 275] on span "Latenz" at bounding box center [474, 274] width 244 height 23
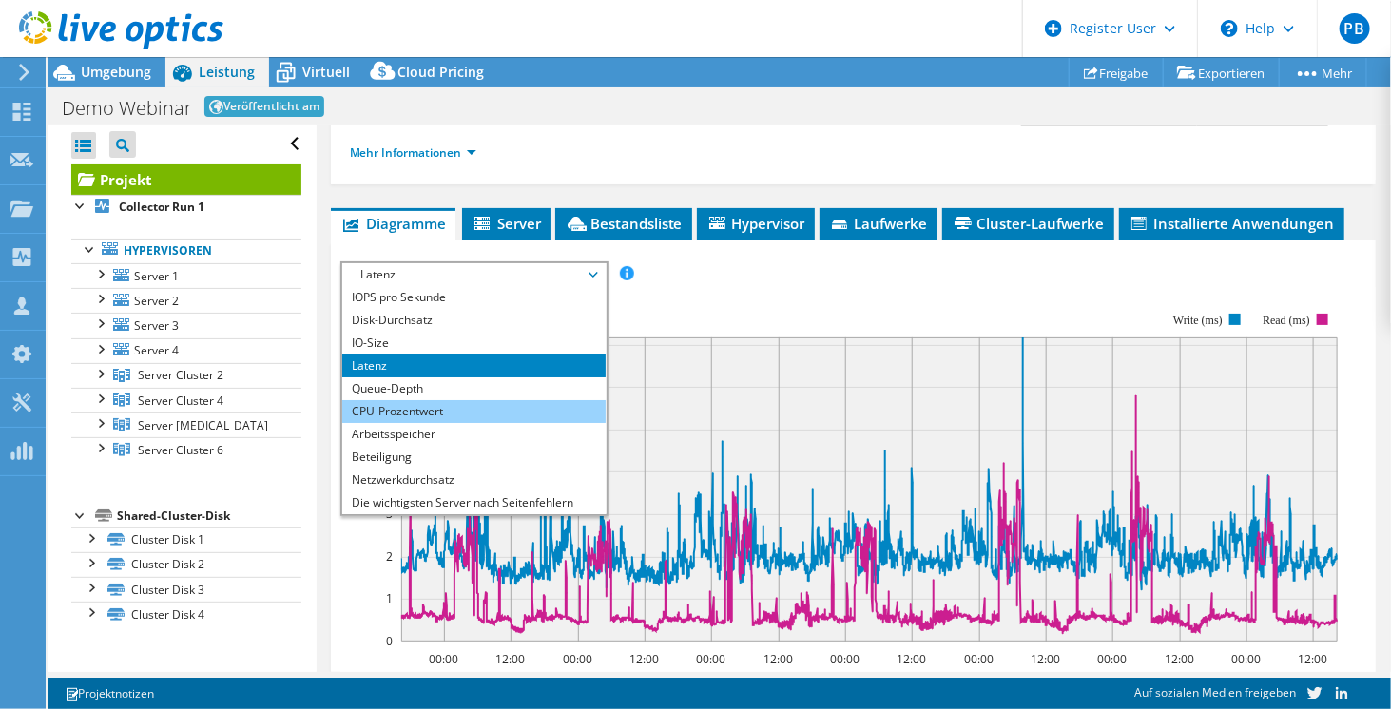
click at [428, 402] on li "CPU-Prozentwert" at bounding box center [473, 411] width 263 height 23
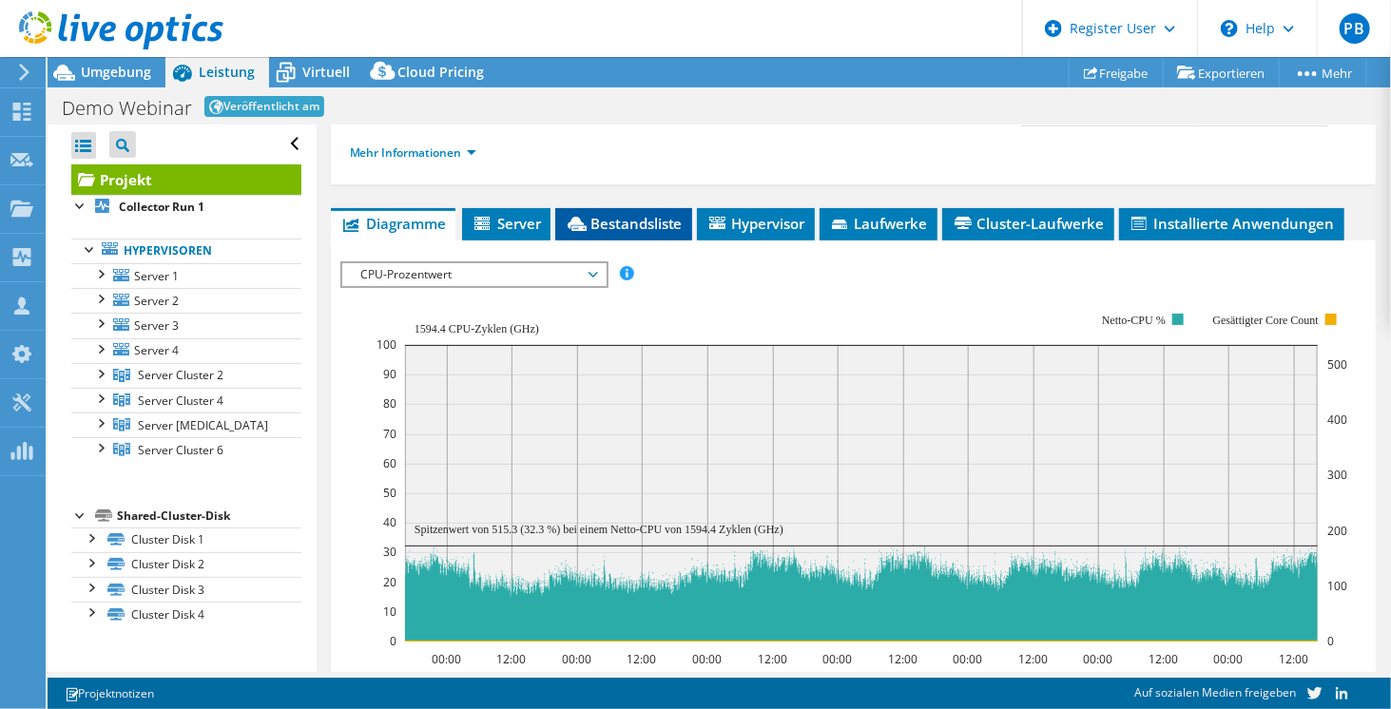
click at [643, 221] on span "Bestandsliste" at bounding box center [624, 223] width 118 height 19
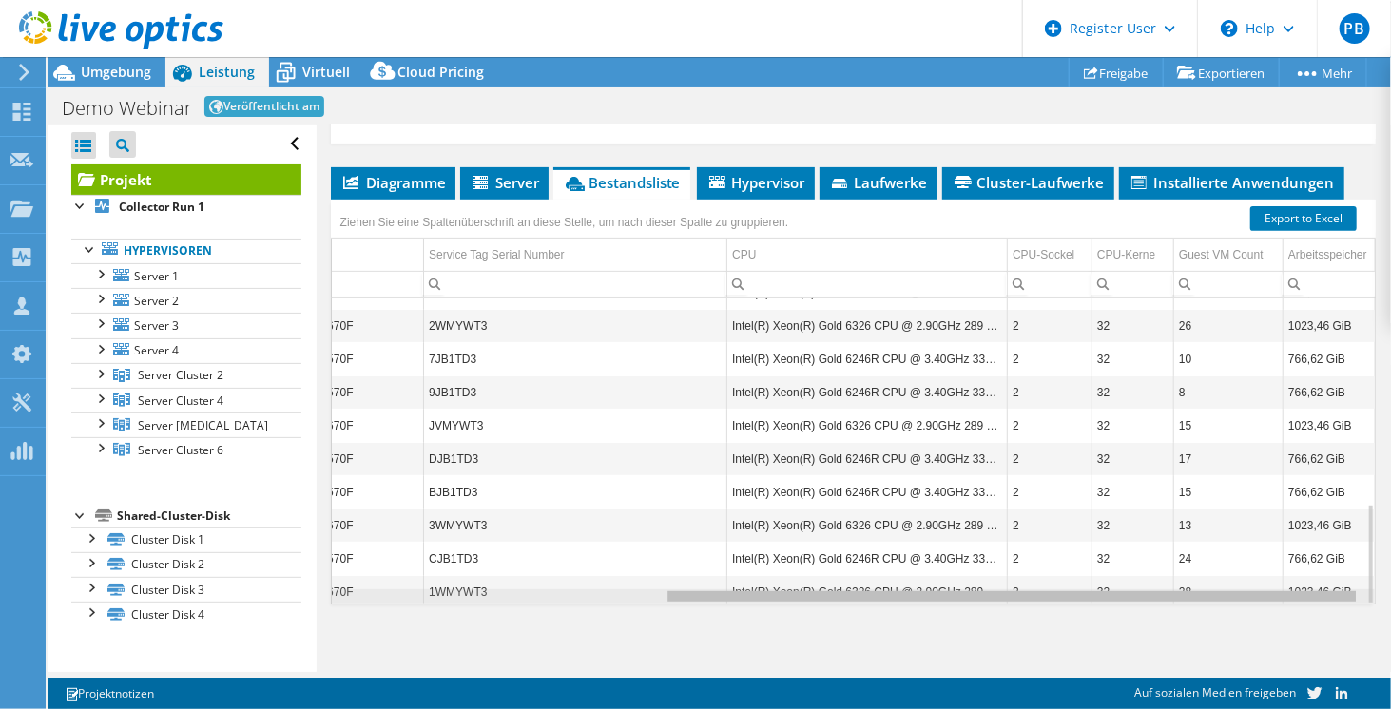
scroll to position [0, 500]
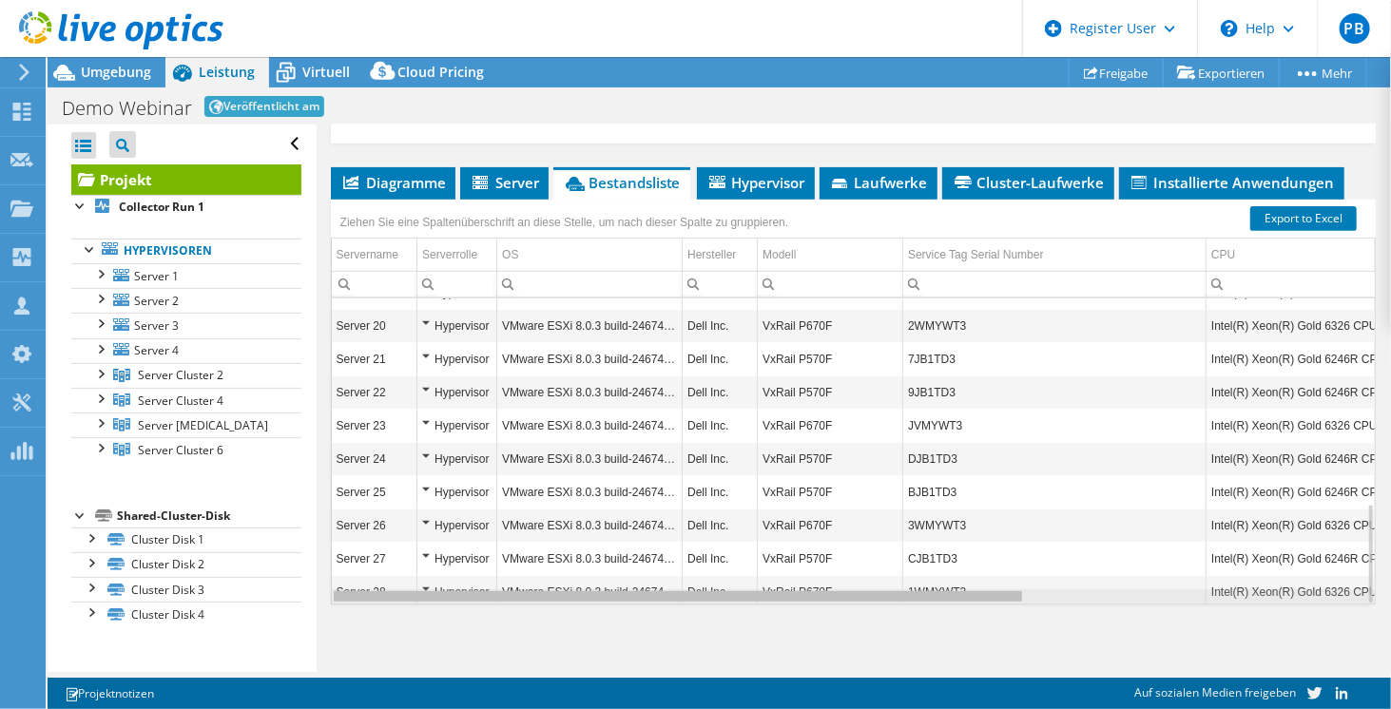
drag, startPoint x: 861, startPoint y: 592, endPoint x: 513, endPoint y: 559, distance: 349.5
click at [513, 559] on body "PB Dell-Benutzer Philipp Brauchle Philipp.Brauchle@Dell.com Dell My Profile Log…" at bounding box center [695, 354] width 1391 height 709
click at [777, 175] on span "Hypervisor" at bounding box center [755, 182] width 99 height 19
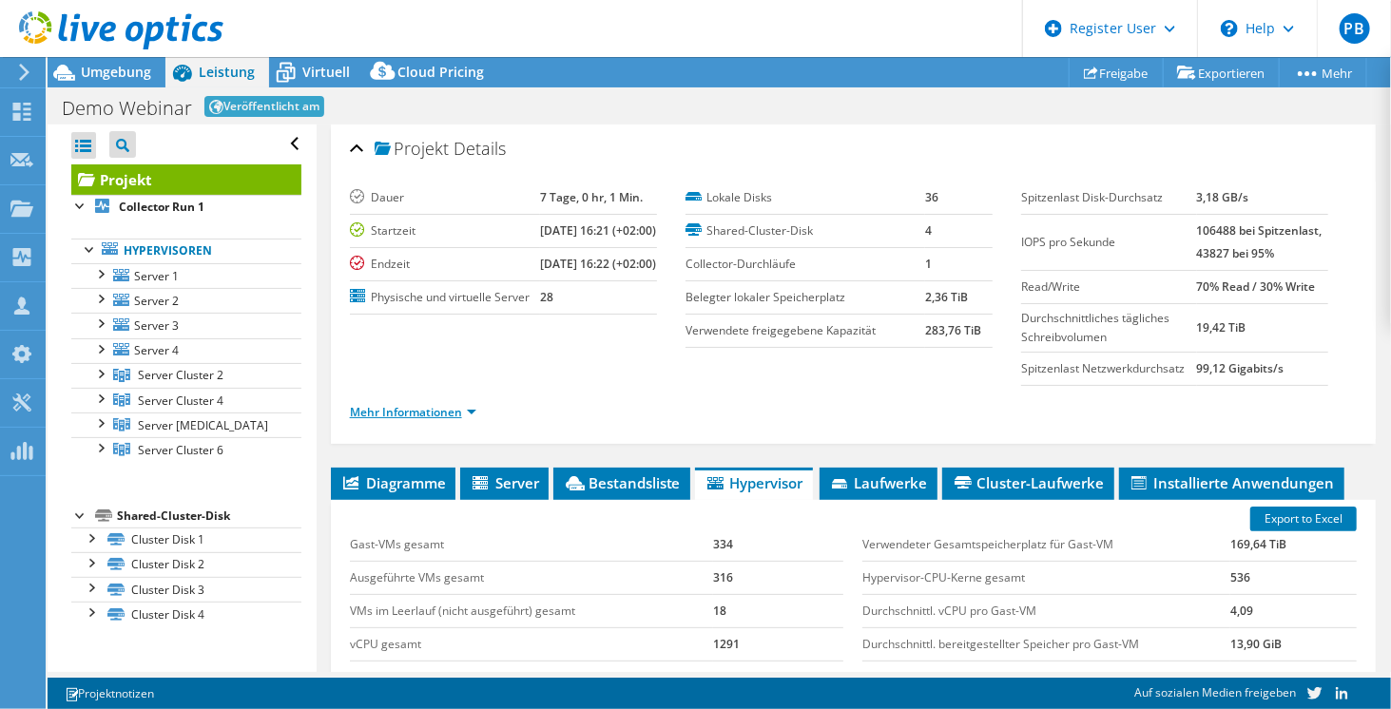
click at [422, 405] on link "Mehr Informationen" at bounding box center [413, 412] width 126 height 16
